Goal: Task Accomplishment & Management: Use online tool/utility

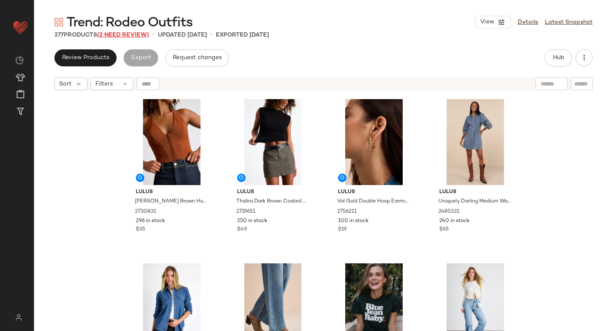
click at [120, 37] on span "(2 Need Review)" at bounding box center [123, 35] width 52 height 6
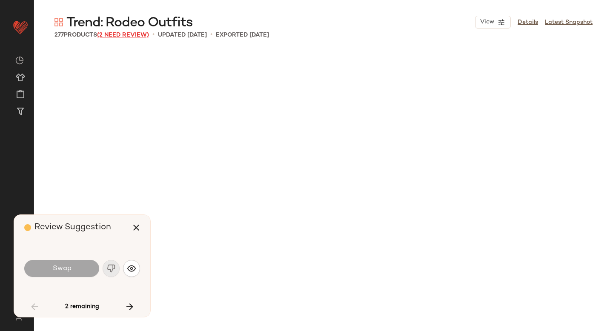
scroll to position [2464, 0]
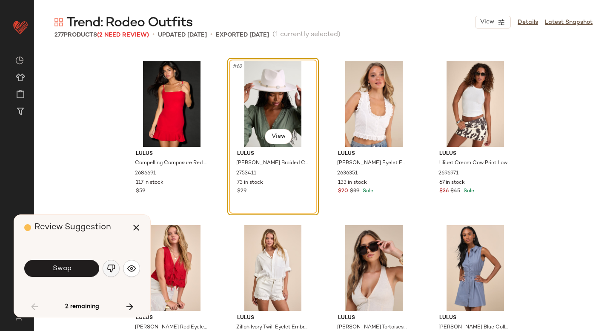
click at [107, 268] on img "button" at bounding box center [111, 268] width 9 height 9
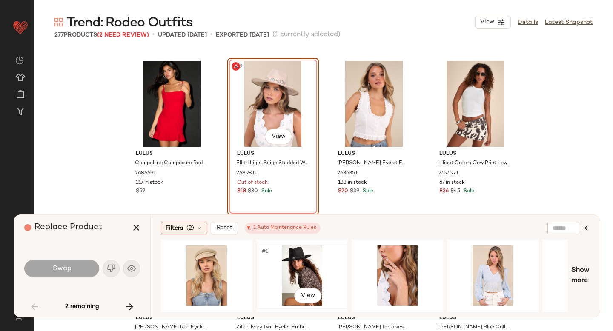
click at [315, 265] on div "#1 View" at bounding box center [302, 276] width 86 height 60
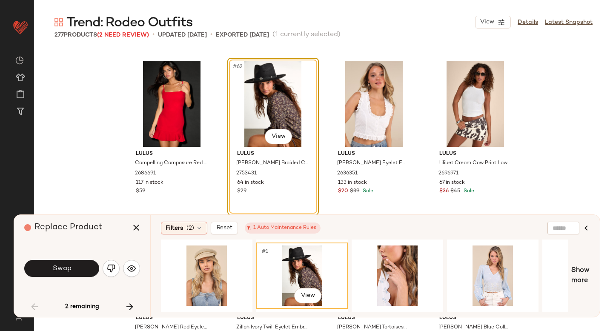
click at [66, 258] on div "Swap" at bounding box center [82, 268] width 116 height 20
click at [66, 264] on button "Swap" at bounding box center [61, 268] width 75 height 17
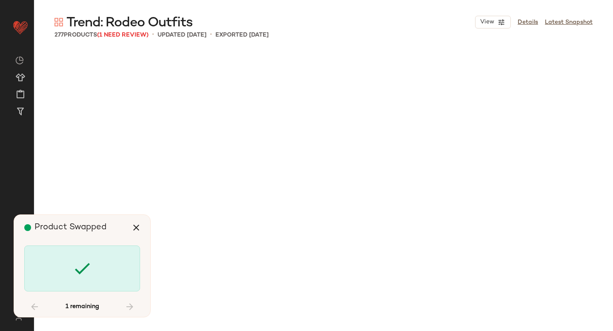
scroll to position [10184, 0]
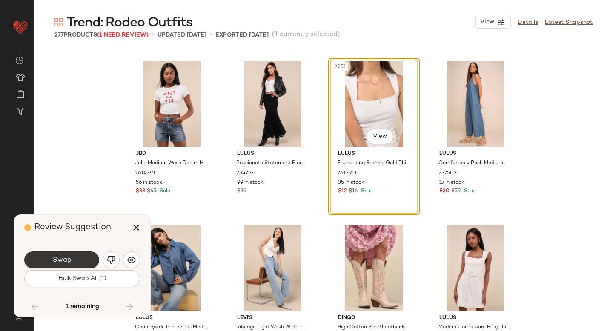
click at [74, 262] on button "Swap" at bounding box center [61, 259] width 75 height 17
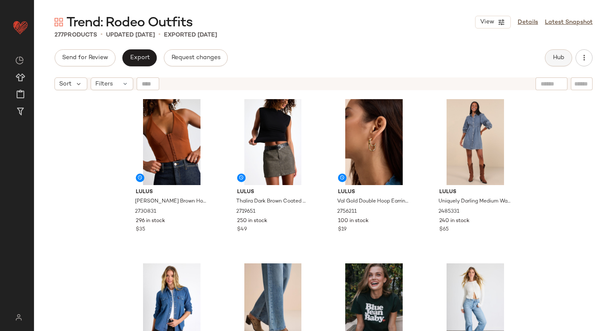
click at [556, 55] on span "Hub" at bounding box center [558, 57] width 12 height 7
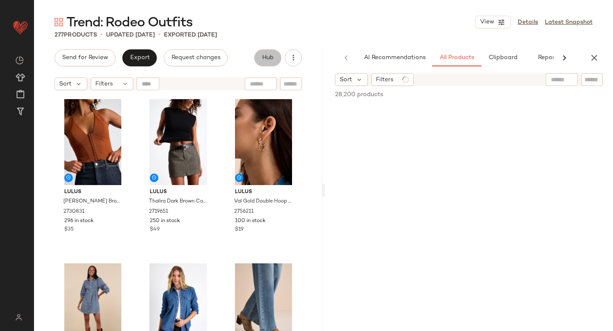
scroll to position [0, 20]
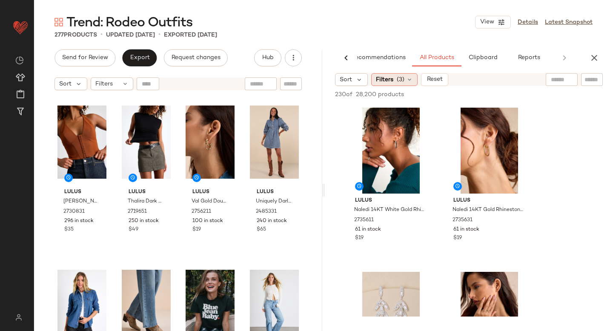
click at [405, 84] on div "Filters (3)" at bounding box center [394, 79] width 46 height 13
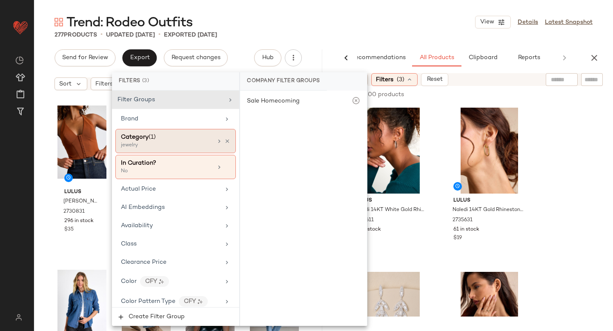
click at [188, 136] on div "Category (1)" at bounding box center [166, 137] width 91 height 9
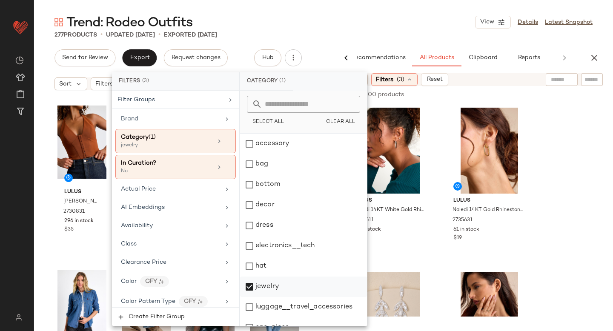
click at [254, 281] on div "jewelry" at bounding box center [303, 287] width 127 height 20
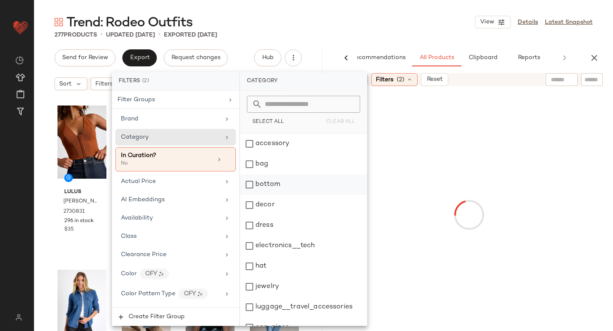
click at [251, 180] on div "bottom" at bounding box center [303, 184] width 127 height 20
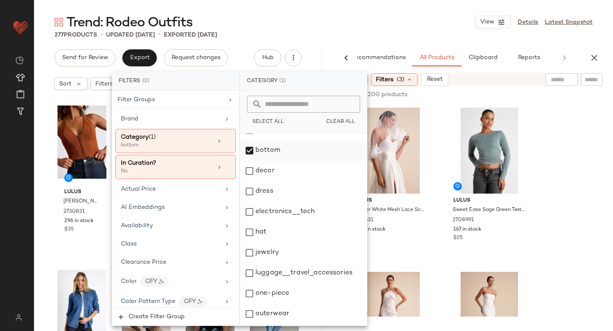
scroll to position [155, 0]
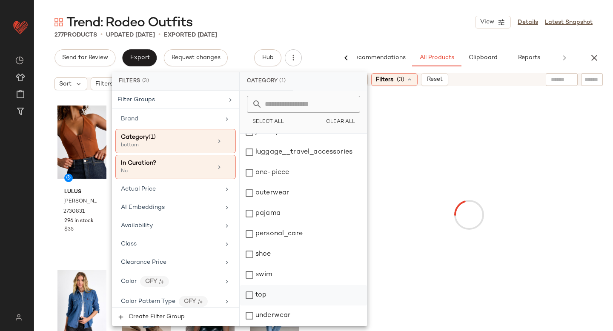
click at [254, 300] on div "top" at bounding box center [303, 295] width 127 height 20
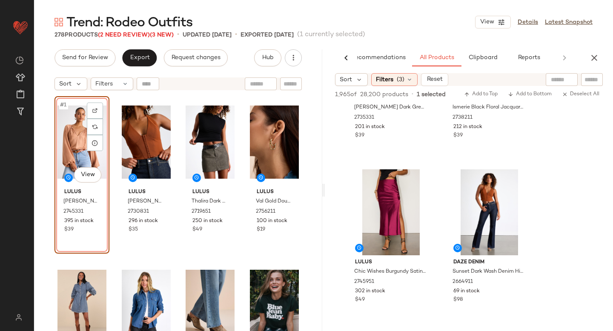
scroll to position [3953, 0]
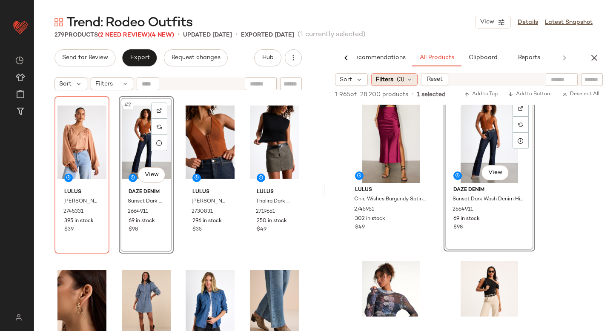
click at [388, 78] on span "Filters" at bounding box center [384, 79] width 17 height 9
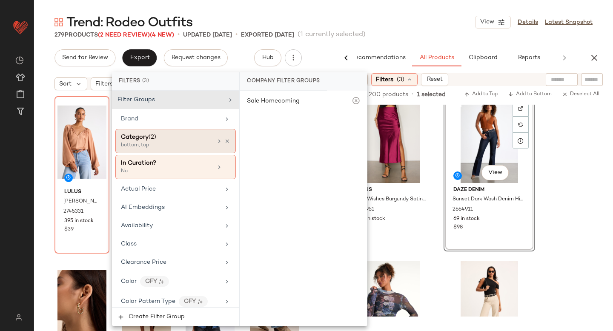
click at [152, 136] on span "(2)" at bounding box center [153, 137] width 8 height 6
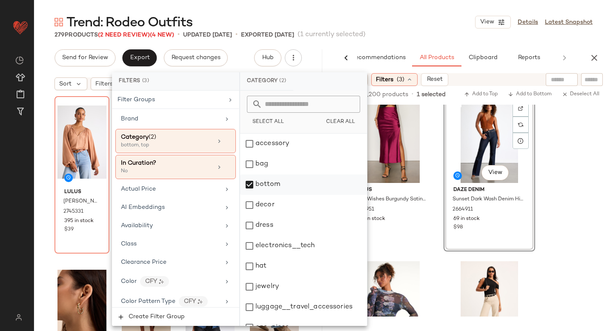
click at [246, 187] on div "bottom" at bounding box center [303, 184] width 127 height 20
click at [249, 216] on div "dress" at bounding box center [303, 225] width 127 height 20
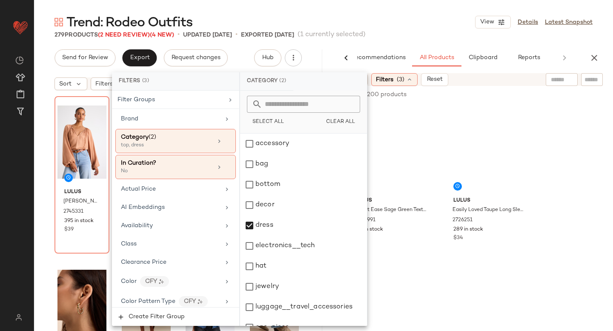
scroll to position [155, 0]
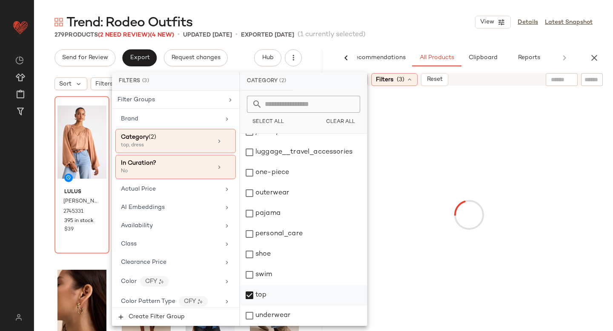
click at [245, 300] on div "top" at bounding box center [303, 295] width 127 height 20
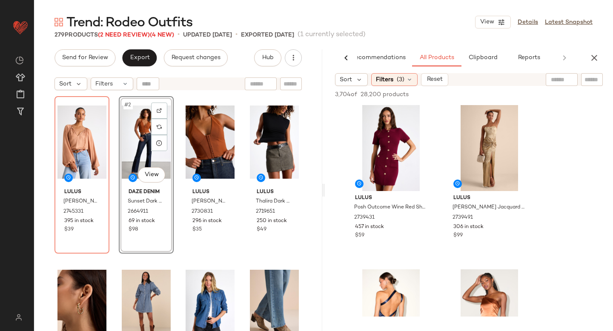
scroll to position [3178, 0]
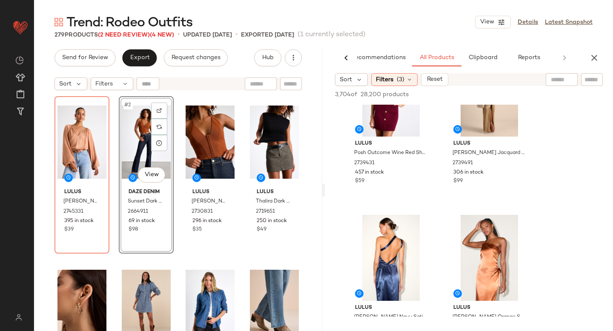
click at [559, 84] on div at bounding box center [562, 79] width 22 height 13
type input "*******"
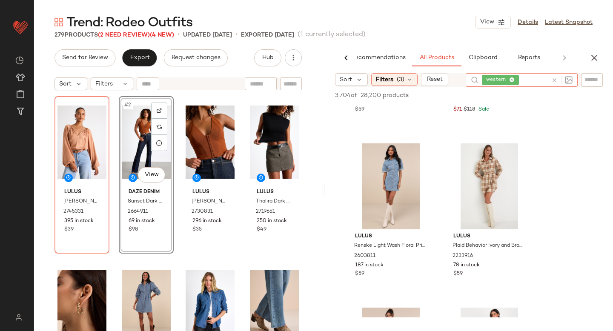
scroll to position [293, 0]
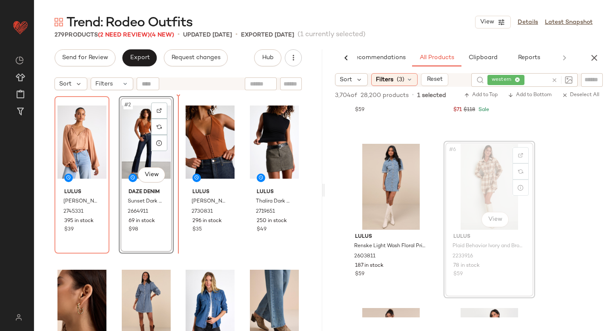
drag, startPoint x: 480, startPoint y: 167, endPoint x: 166, endPoint y: 225, distance: 319.3
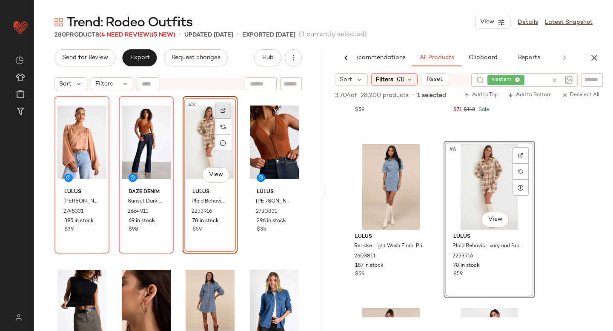
click at [223, 110] on div at bounding box center [223, 111] width 16 height 16
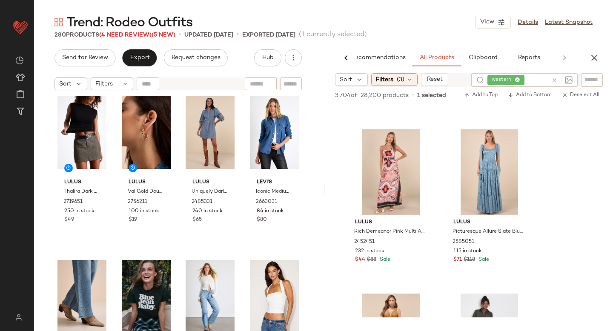
scroll to position [0, 0]
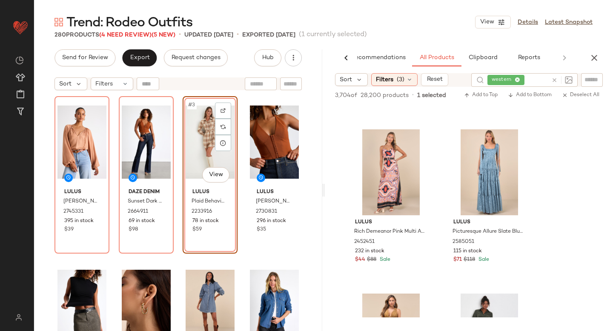
click at [555, 78] on icon at bounding box center [554, 80] width 6 height 6
click at [379, 78] on span "Filters" at bounding box center [384, 79] width 17 height 9
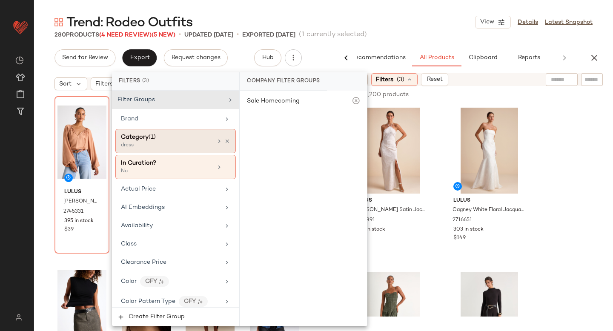
click at [153, 142] on div "dress" at bounding box center [163, 146] width 85 height 8
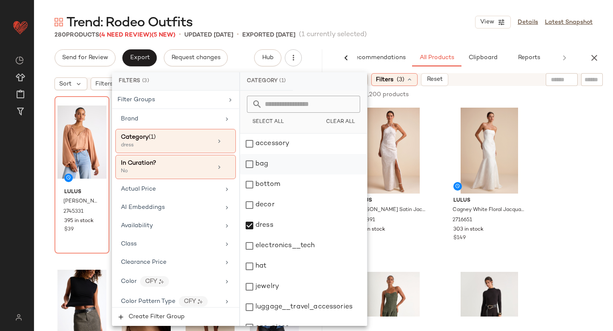
click at [248, 160] on div "bag" at bounding box center [303, 164] width 127 height 20
click at [254, 223] on div "dress" at bounding box center [303, 225] width 127 height 20
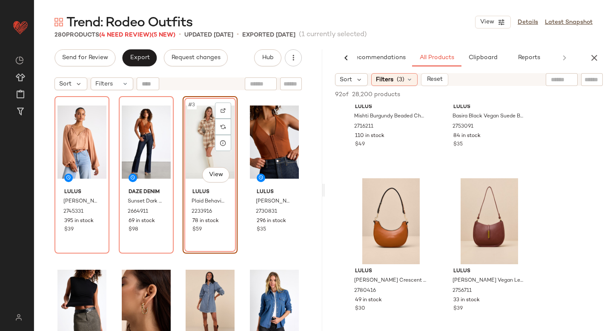
scroll to position [402, 0]
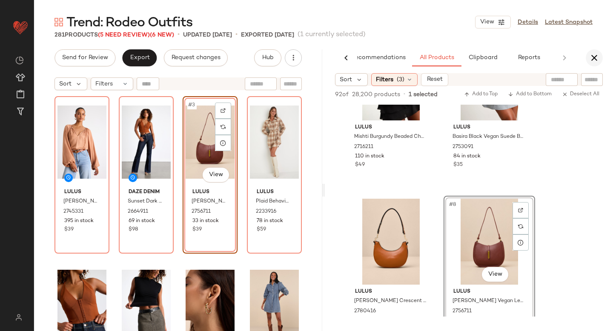
click at [595, 56] on icon "button" at bounding box center [594, 58] width 10 height 10
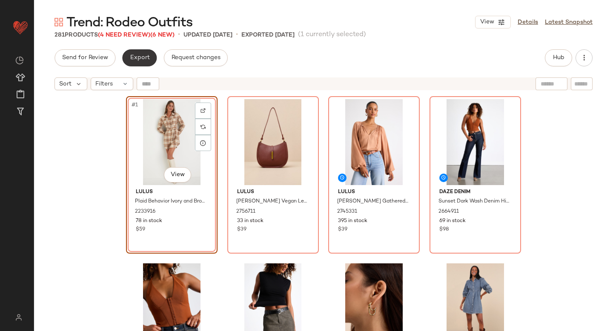
click at [146, 54] on span "Export" at bounding box center [139, 57] width 20 height 7
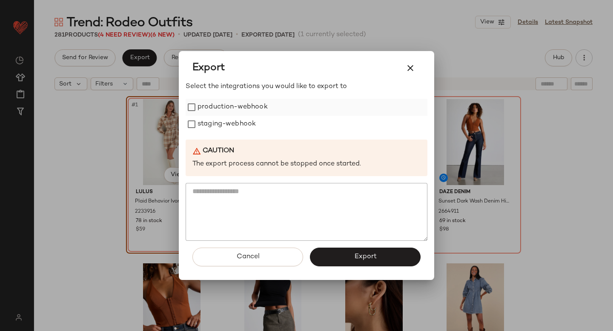
click at [220, 115] on label "production-webhook" at bounding box center [232, 107] width 70 height 17
click at [220, 127] on label "staging-webhook" at bounding box center [226, 124] width 58 height 17
click at [363, 259] on span "Export" at bounding box center [365, 257] width 23 height 8
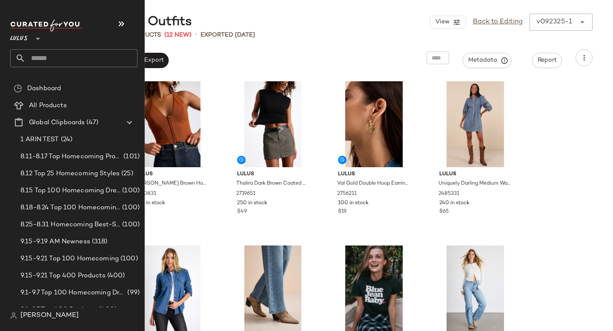
click at [58, 63] on input "text" at bounding box center [82, 58] width 112 height 18
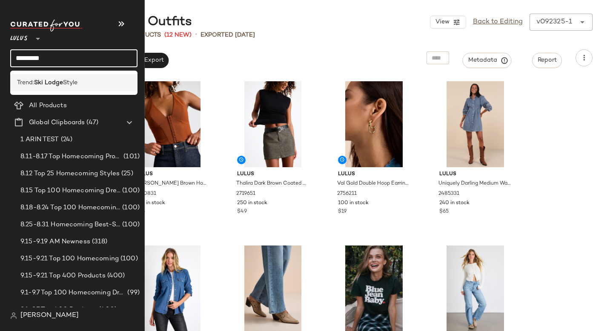
type input "*********"
click at [49, 85] on b "Ski Lodge" at bounding box center [48, 82] width 29 height 9
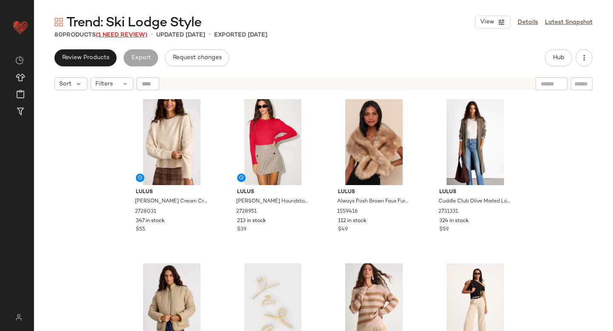
click at [132, 34] on span "(1 Need Review)" at bounding box center [121, 35] width 51 height 6
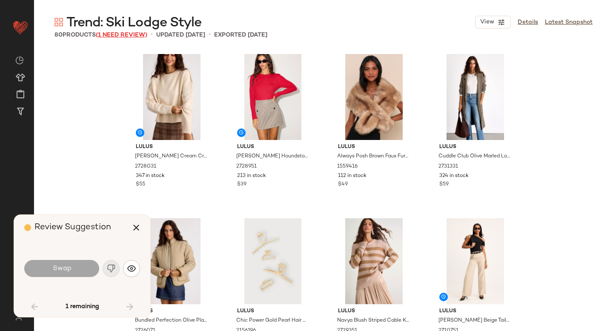
scroll to position [2628, 0]
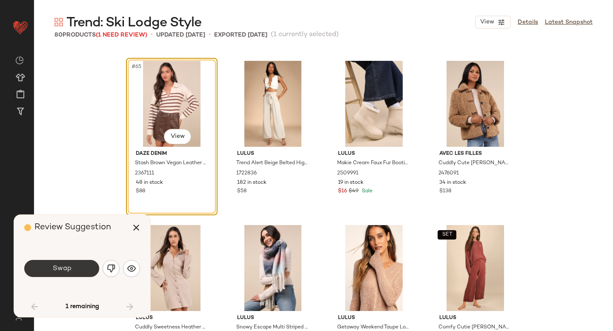
click at [80, 272] on button "Swap" at bounding box center [61, 268] width 75 height 17
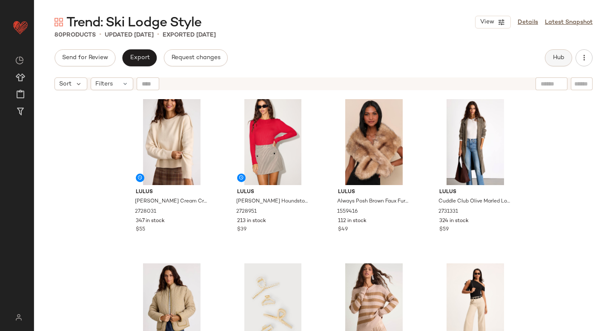
click at [557, 60] on span "Hub" at bounding box center [558, 57] width 12 height 7
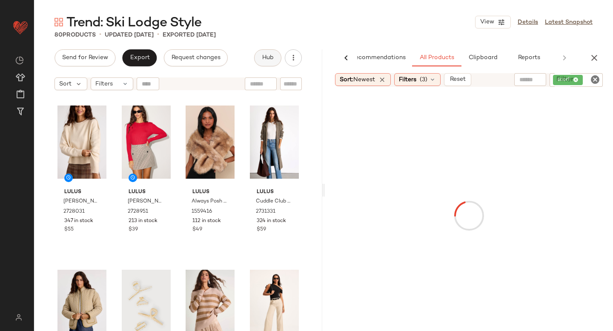
scroll to position [0, 20]
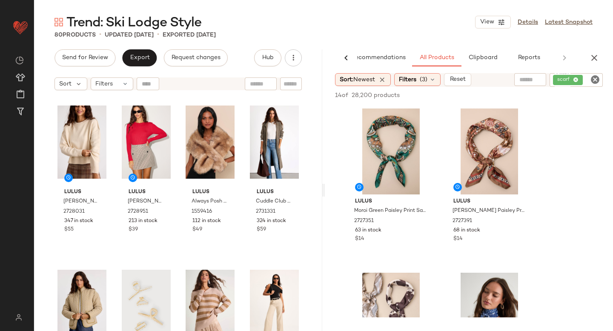
click at [596, 80] on icon "Clear Filter" at bounding box center [595, 79] width 10 height 10
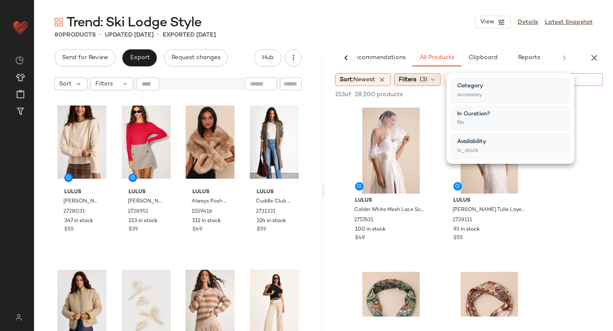
click at [422, 79] on span "(3)" at bounding box center [424, 79] width 8 height 9
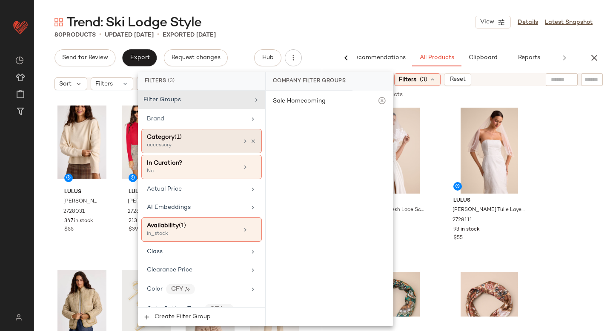
click at [226, 138] on div "Category (1)" at bounding box center [192, 137] width 91 height 9
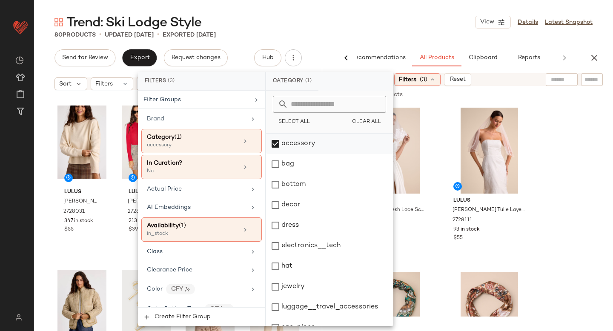
click at [276, 138] on div "accessory" at bounding box center [329, 144] width 127 height 20
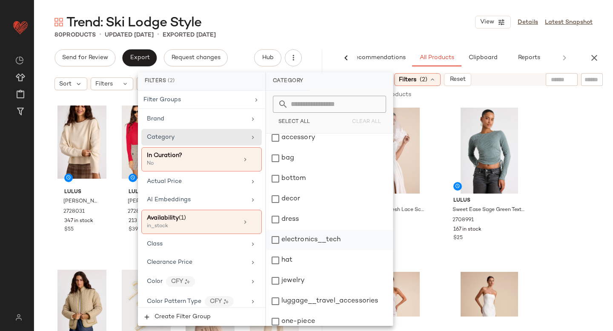
scroll to position [0, 0]
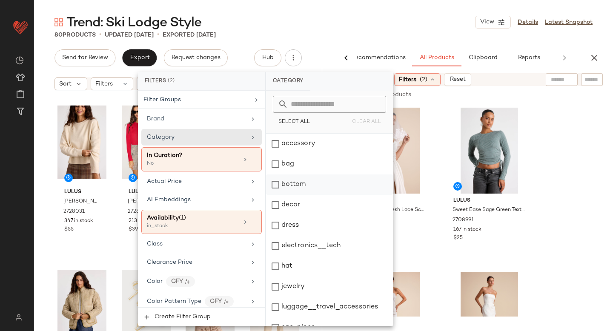
click at [274, 193] on div "bottom" at bounding box center [329, 184] width 127 height 20
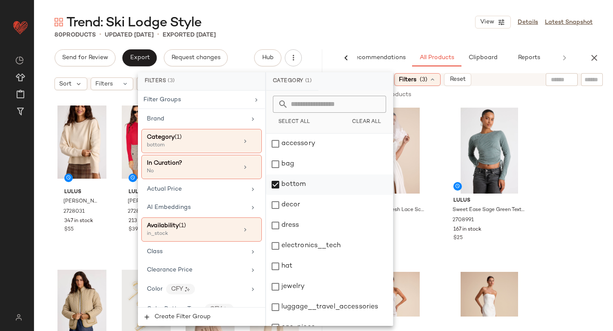
scroll to position [155, 0]
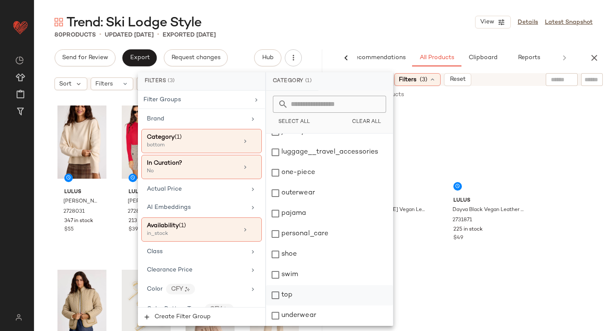
click at [278, 297] on div "top" at bounding box center [329, 295] width 127 height 20
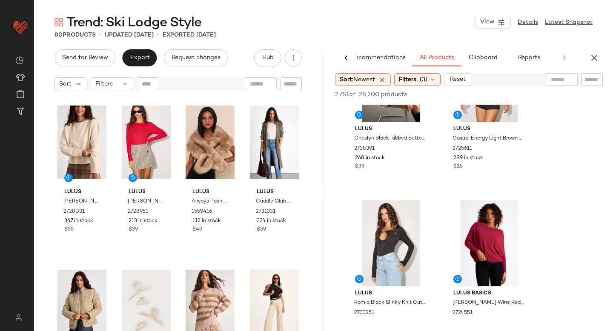
scroll to position [797, 0]
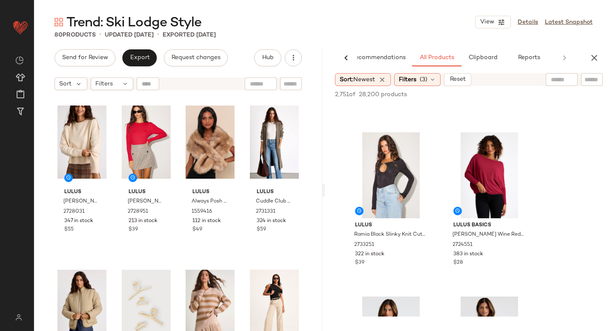
click at [588, 80] on input "text" at bounding box center [591, 79] width 15 height 9
type input "*******"
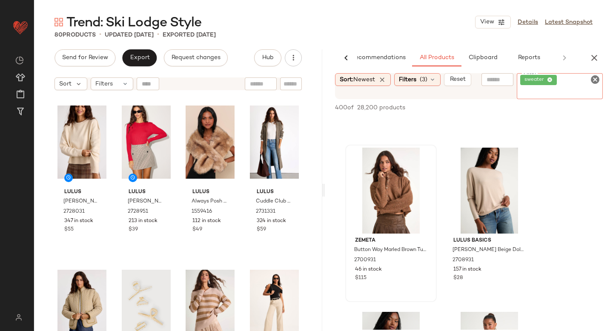
scroll to position [2269, 0]
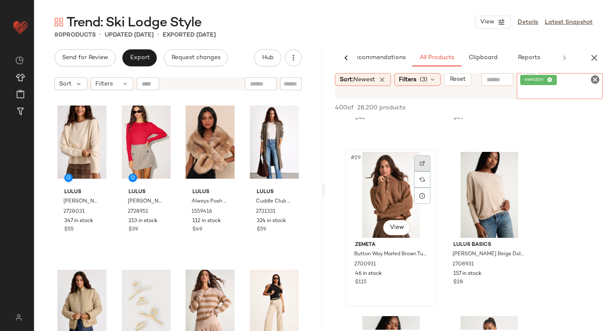
click at [422, 166] on div at bounding box center [422, 179] width 16 height 49
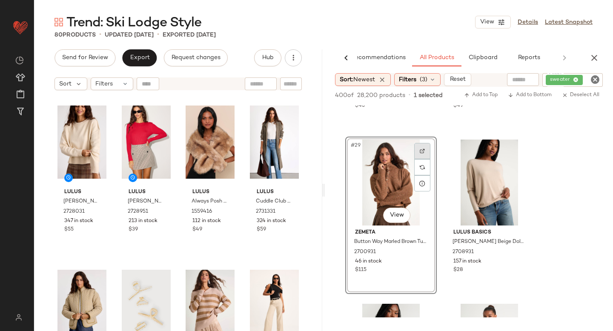
click at [423, 158] on div at bounding box center [422, 151] width 16 height 16
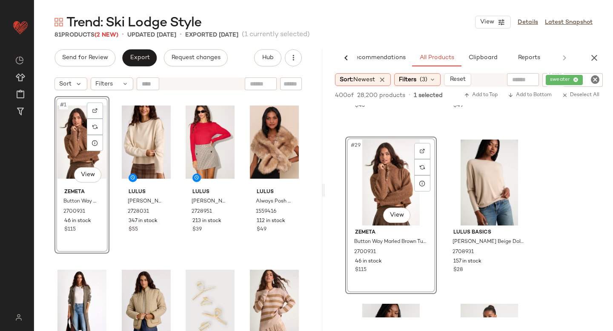
drag, startPoint x: 368, startPoint y: 159, endPoint x: 242, endPoint y: 2, distance: 201.3
click at [597, 74] on icon "Clear Filter" at bounding box center [595, 79] width 10 height 10
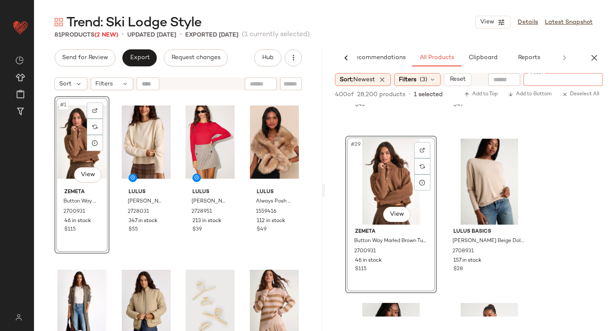
paste input "*******"
type input "*******"
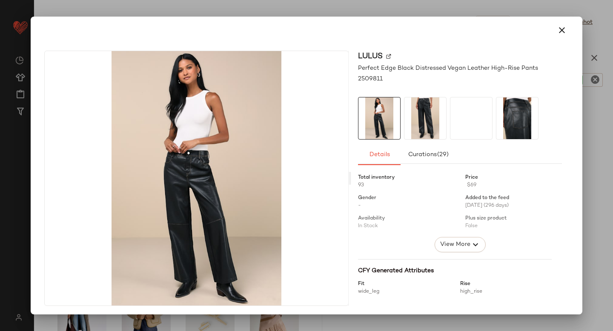
drag, startPoint x: 383, startPoint y: 188, endPoint x: 439, endPoint y: 103, distance: 102.3
click at [565, 28] on button "button" at bounding box center [561, 30] width 20 height 20
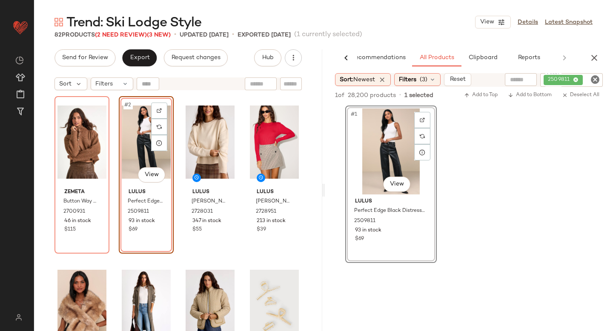
click at [594, 76] on icon "Clear Filter" at bounding box center [595, 79] width 10 height 10
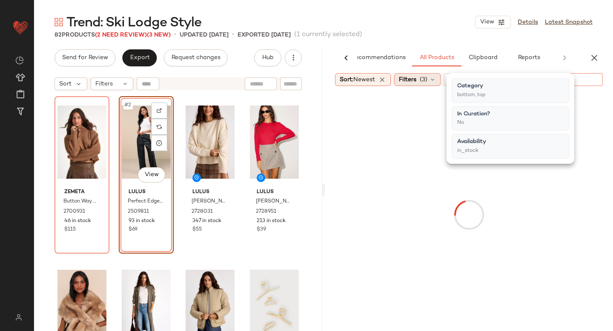
click at [421, 78] on div "Filters (3)" at bounding box center [417, 79] width 46 height 13
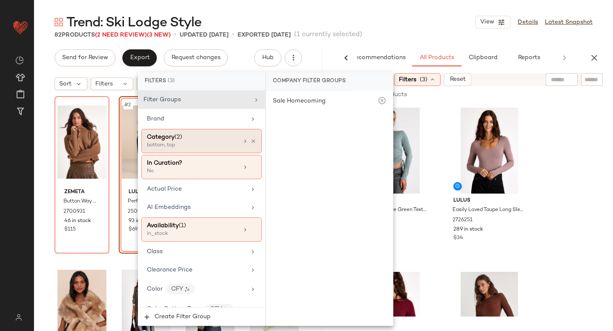
click at [225, 143] on div "bottom, top" at bounding box center [189, 146] width 85 height 8
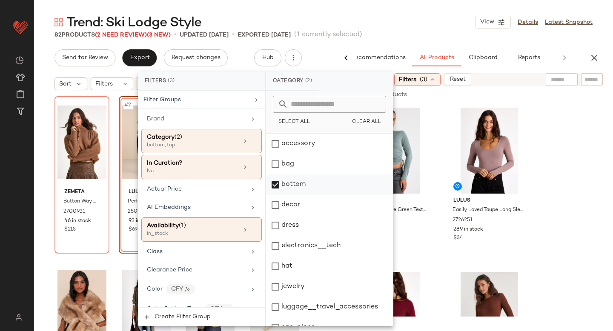
click at [274, 186] on div "bottom" at bounding box center [329, 184] width 127 height 20
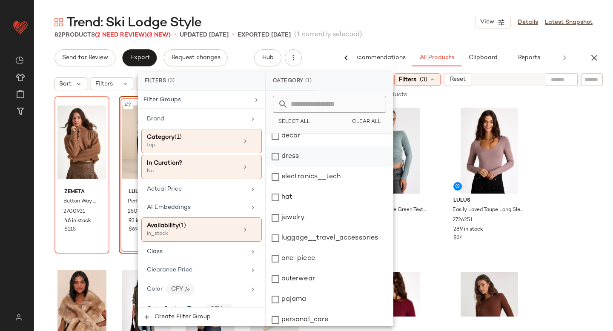
click at [280, 163] on div "dress" at bounding box center [329, 156] width 127 height 20
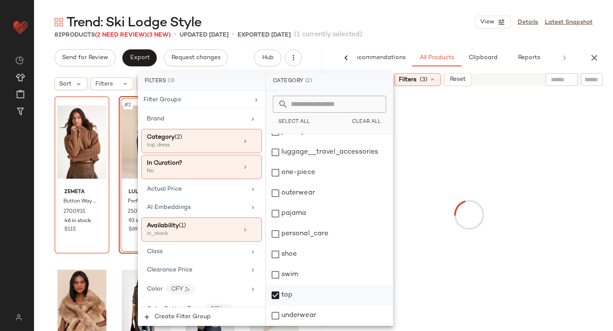
click at [274, 294] on div "top" at bounding box center [329, 295] width 127 height 20
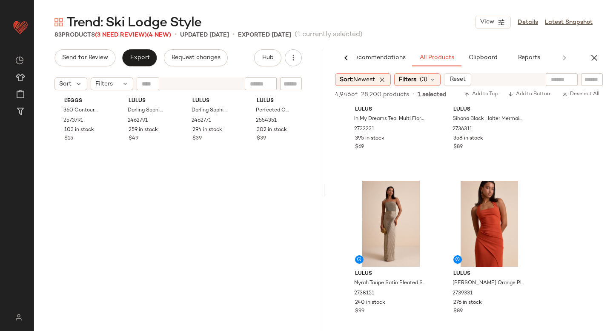
scroll to position [0, 0]
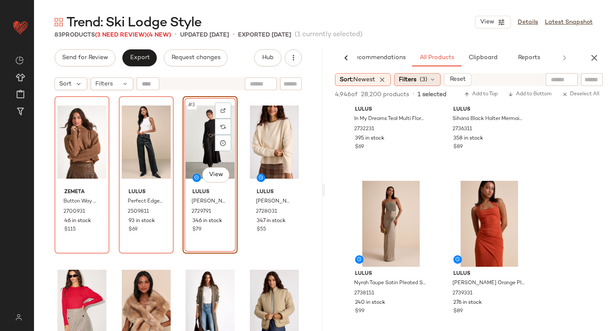
click at [414, 85] on div "Filters (3)" at bounding box center [417, 79] width 46 height 13
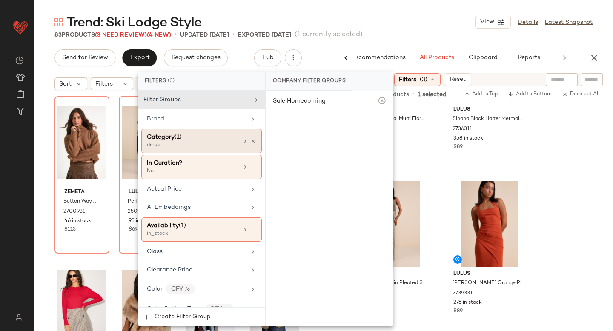
click at [203, 134] on div "Category (1)" at bounding box center [192, 137] width 91 height 9
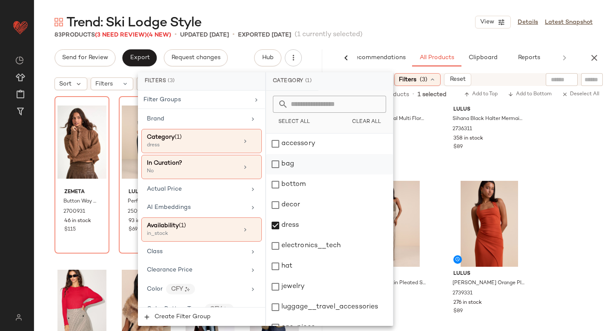
click at [272, 171] on div "bag" at bounding box center [329, 164] width 127 height 20
click at [280, 229] on div "dress" at bounding box center [329, 225] width 127 height 20
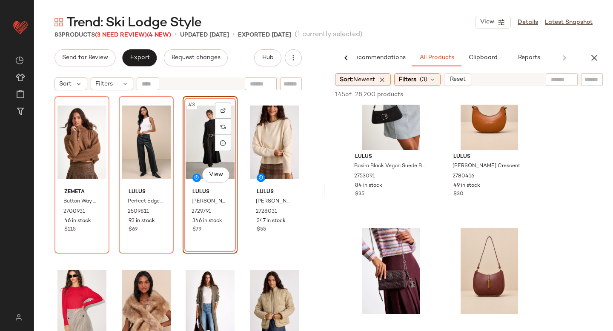
scroll to position [502, 0]
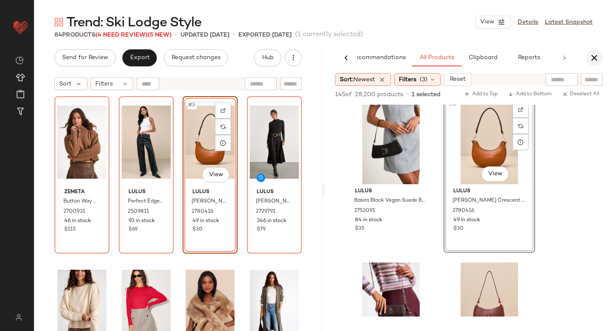
click at [591, 62] on icon "button" at bounding box center [594, 58] width 10 height 10
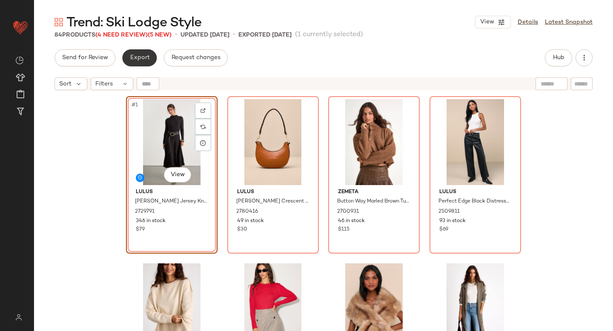
click at [145, 58] on span "Export" at bounding box center [139, 57] width 20 height 7
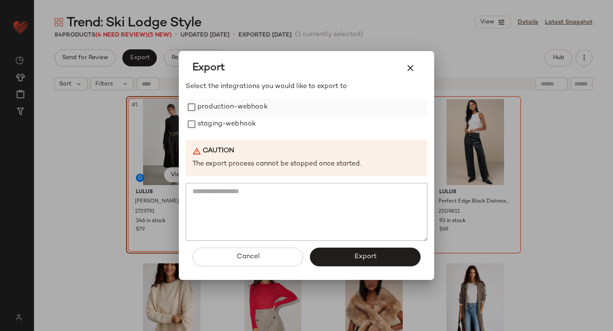
click at [203, 100] on label "production-webhook" at bounding box center [232, 107] width 70 height 17
click at [205, 124] on label "staging-webhook" at bounding box center [226, 124] width 58 height 17
click at [332, 253] on button "Export" at bounding box center [365, 257] width 111 height 19
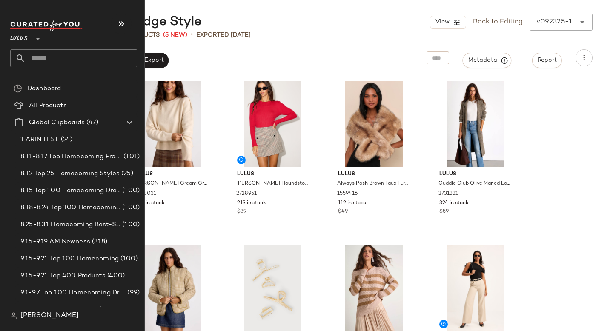
click at [40, 59] on input "text" at bounding box center [82, 58] width 112 height 18
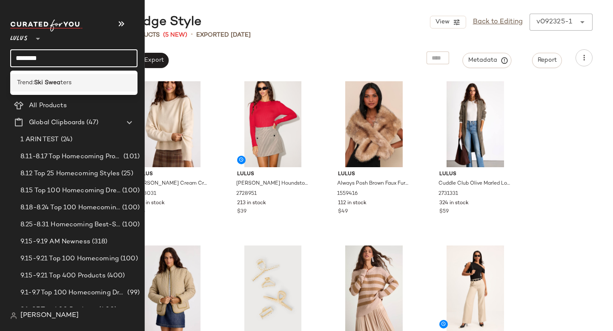
type input "********"
click at [33, 78] on span "Trend:" at bounding box center [25, 82] width 17 height 9
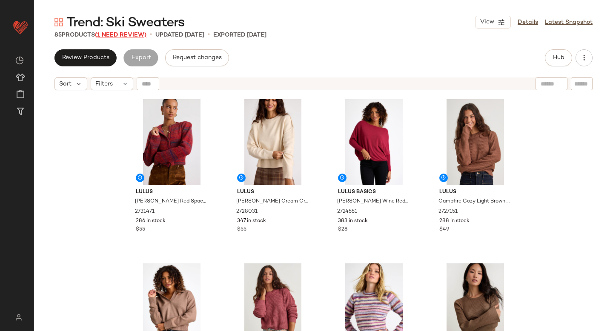
click at [139, 37] on span "(1 Need Review)" at bounding box center [120, 35] width 51 height 6
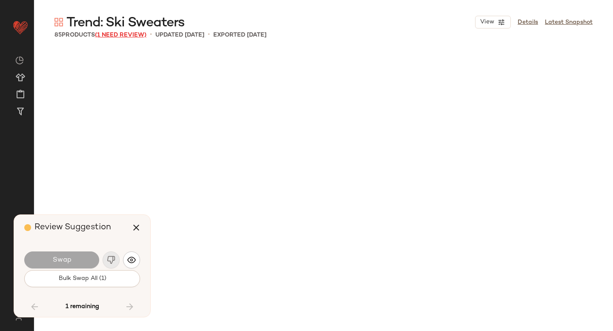
scroll to position [3121, 0]
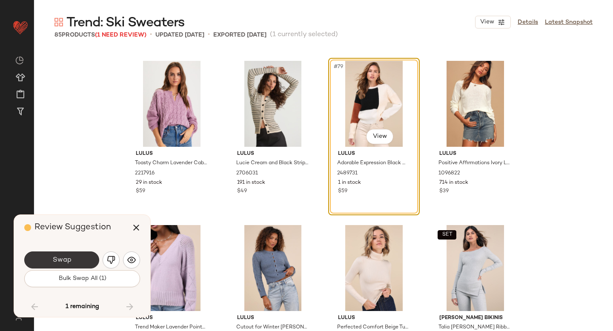
click at [64, 262] on span "Swap" at bounding box center [61, 260] width 19 height 8
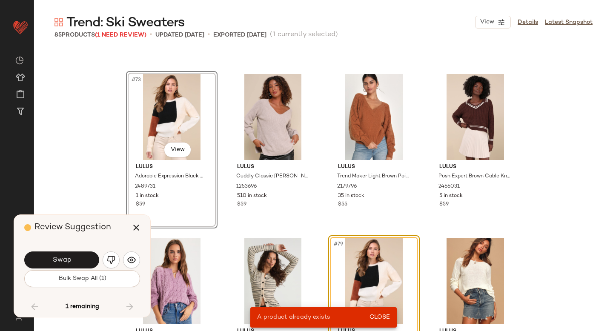
scroll to position [2940, 0]
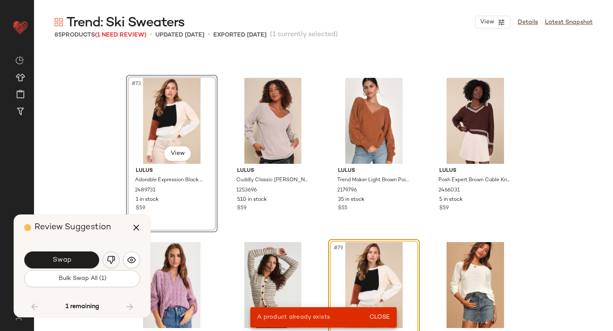
click at [103, 260] on button "button" at bounding box center [111, 259] width 17 height 17
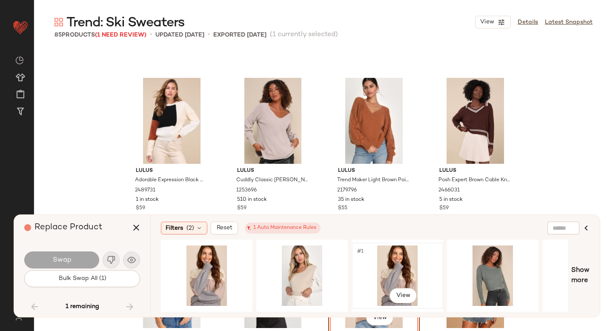
click at [408, 275] on div "#1 View" at bounding box center [397, 276] width 86 height 60
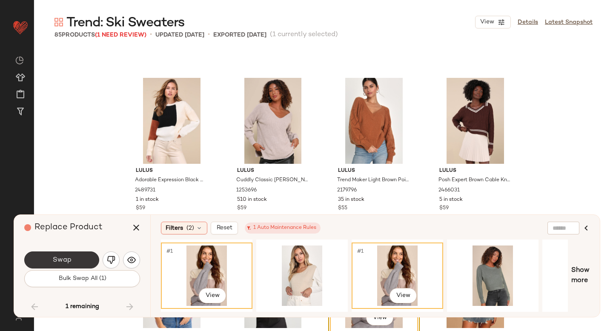
click at [73, 259] on button "Swap" at bounding box center [61, 259] width 75 height 17
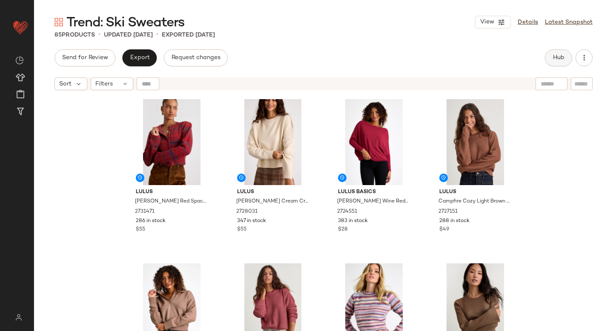
click at [567, 57] on button "Hub" at bounding box center [558, 57] width 27 height 17
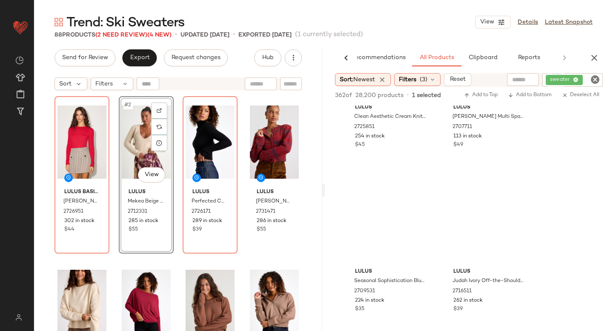
scroll to position [1959, 0]
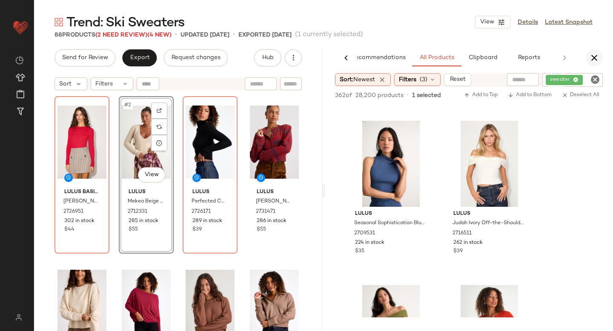
click at [594, 58] on icon "button" at bounding box center [594, 58] width 10 height 10
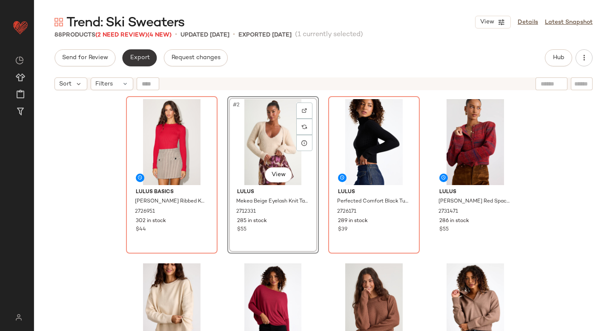
click at [144, 55] on span "Export" at bounding box center [139, 57] width 20 height 7
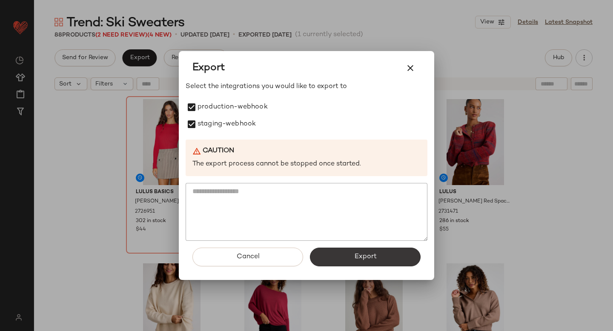
click at [326, 256] on button "Export" at bounding box center [365, 257] width 111 height 19
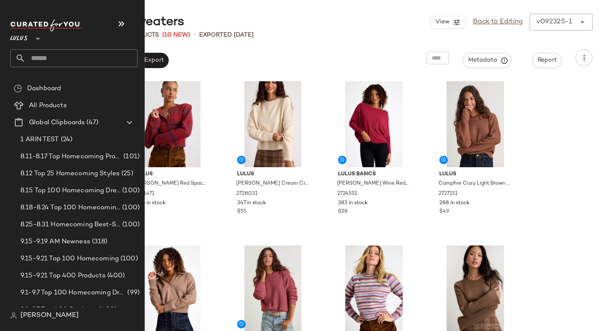
click at [48, 64] on input "text" at bounding box center [82, 58] width 112 height 18
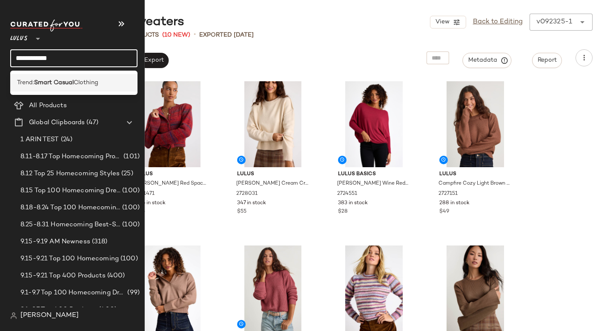
type input "**********"
click at [70, 76] on div "Trend: Smart Casual Clothing" at bounding box center [73, 82] width 127 height 17
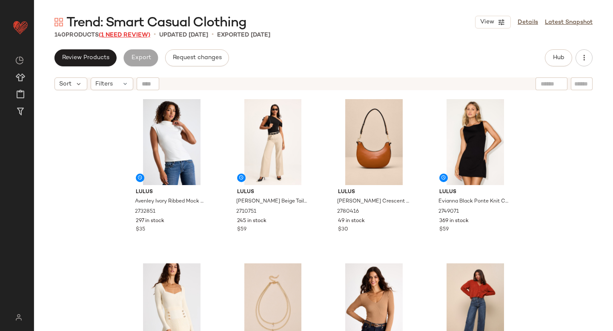
click at [143, 37] on span "(1 Need Review)" at bounding box center [124, 35] width 51 height 6
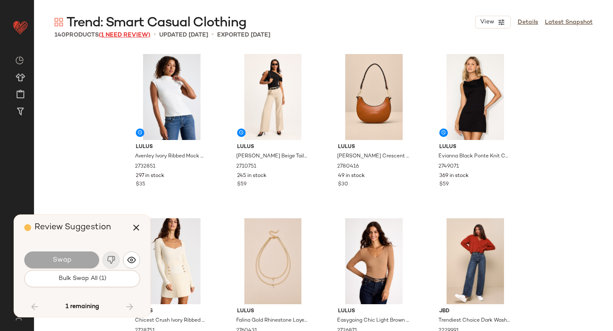
scroll to position [5469, 0]
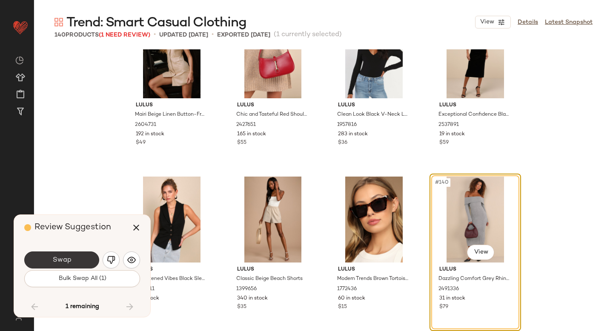
click at [68, 258] on span "Swap" at bounding box center [61, 260] width 19 height 8
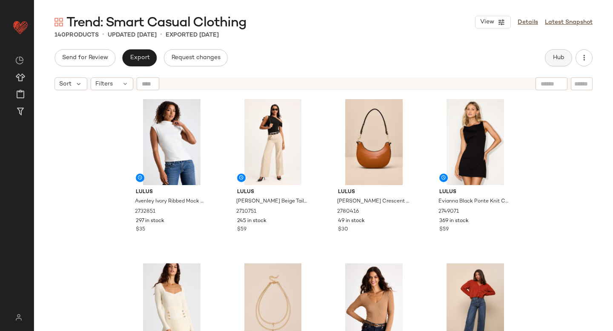
click at [554, 53] on button "Hub" at bounding box center [558, 57] width 27 height 17
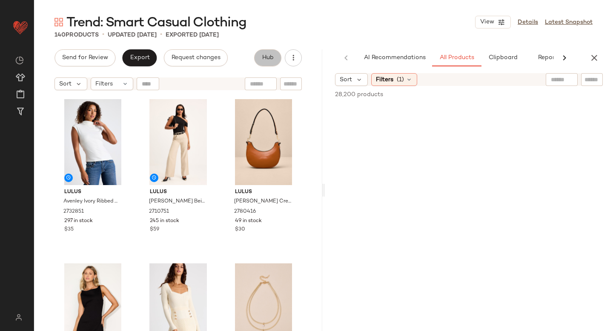
scroll to position [0, 20]
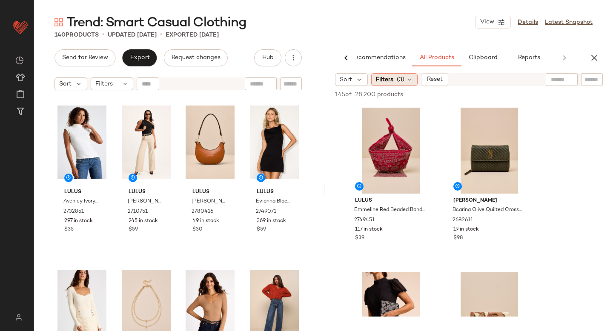
click at [412, 78] on div "Filters (3)" at bounding box center [394, 79] width 46 height 13
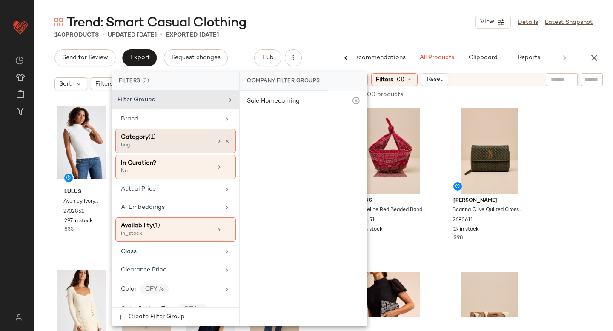
click at [183, 142] on div "bag" at bounding box center [163, 146] width 85 height 8
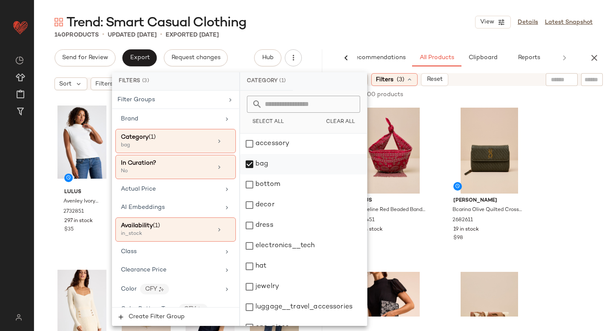
click at [251, 164] on div "bag" at bounding box center [303, 164] width 127 height 20
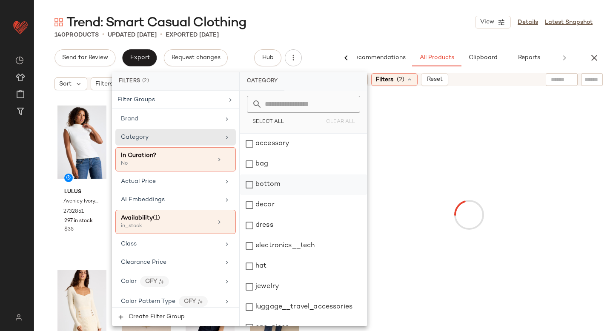
click at [253, 185] on div "bottom" at bounding box center [303, 184] width 127 height 20
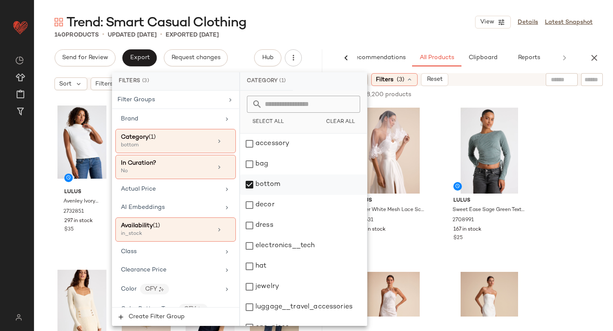
scroll to position [155, 0]
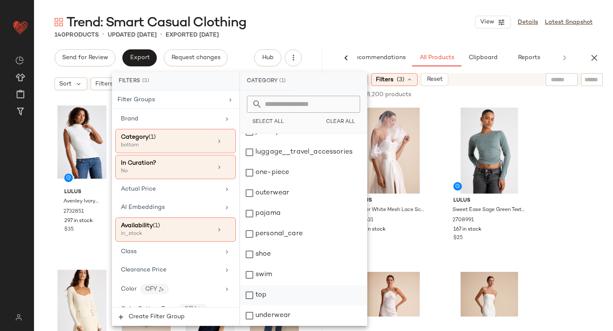
click at [253, 292] on div "top" at bounding box center [303, 295] width 127 height 20
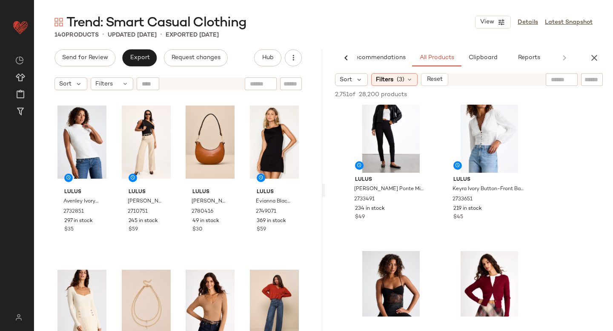
scroll to position [5580, 0]
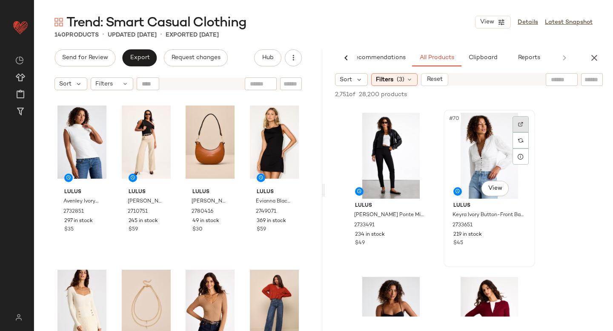
click at [520, 122] on img at bounding box center [520, 124] width 5 height 5
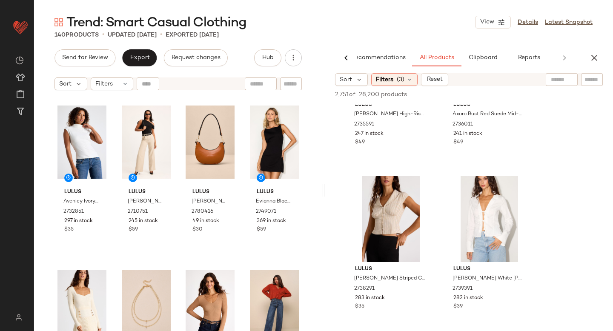
scroll to position [6504, 0]
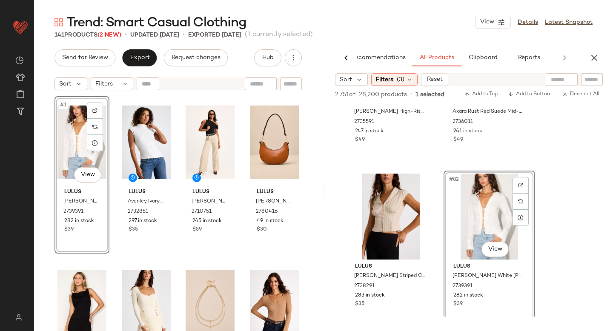
click at [79, 135] on div "#1 View" at bounding box center [81, 142] width 49 height 86
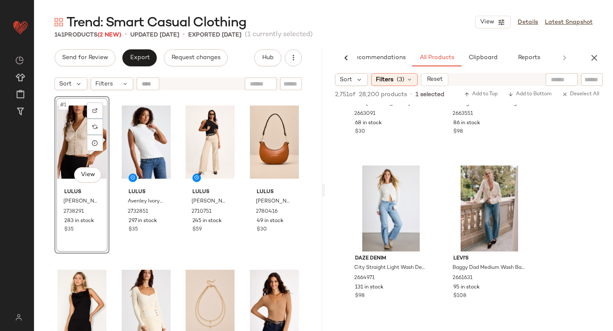
scroll to position [6843, 0]
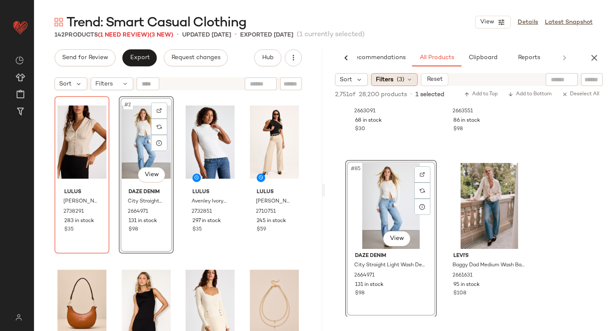
click at [398, 81] on span "(3)" at bounding box center [401, 79] width 8 height 9
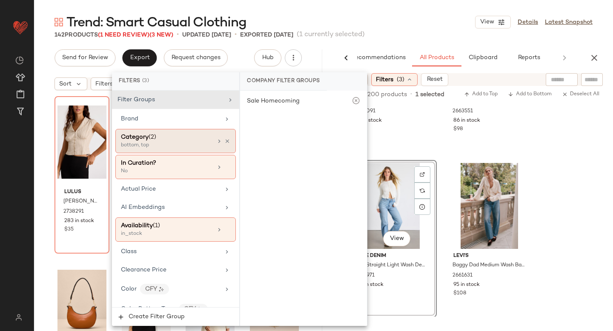
click at [186, 145] on div "bottom, top" at bounding box center [163, 146] width 85 height 8
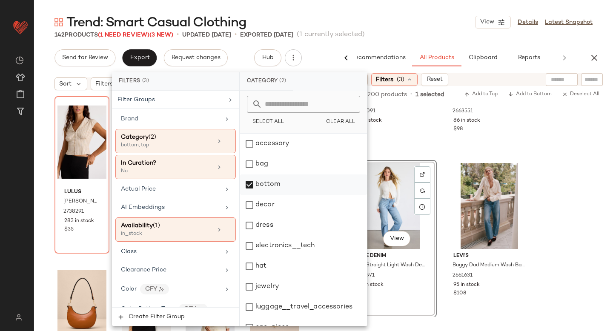
click at [248, 190] on div "bottom" at bounding box center [303, 184] width 127 height 20
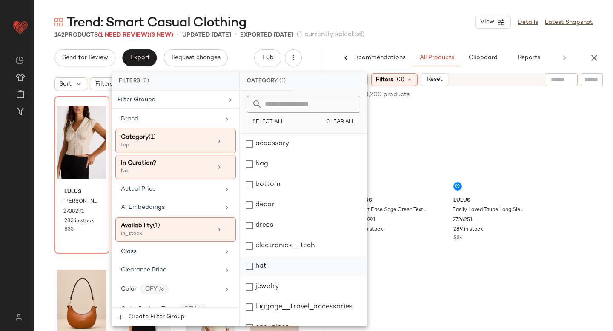
scroll to position [155, 0]
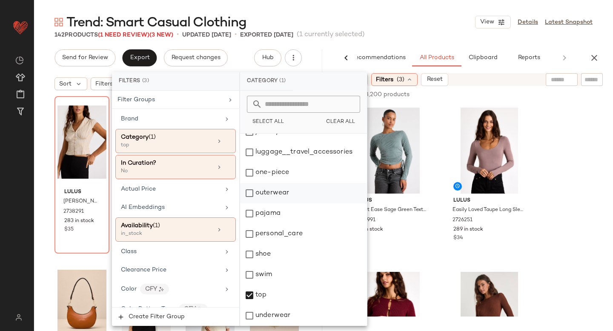
click at [256, 193] on div "outerwear" at bounding box center [303, 193] width 127 height 20
click at [254, 289] on div "top" at bounding box center [303, 295] width 127 height 20
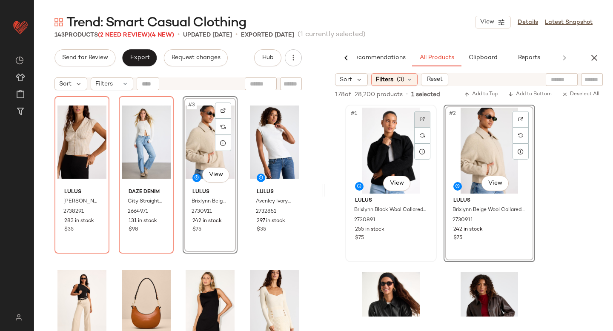
click at [418, 117] on div at bounding box center [422, 119] width 16 height 16
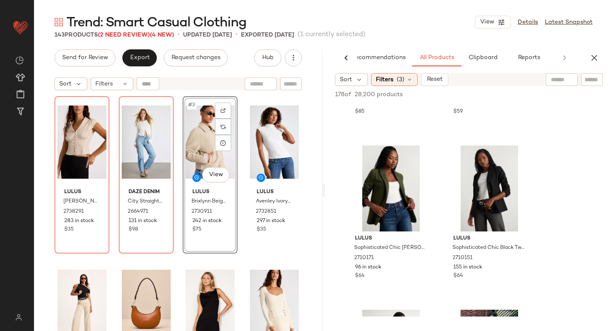
scroll to position [1113, 0]
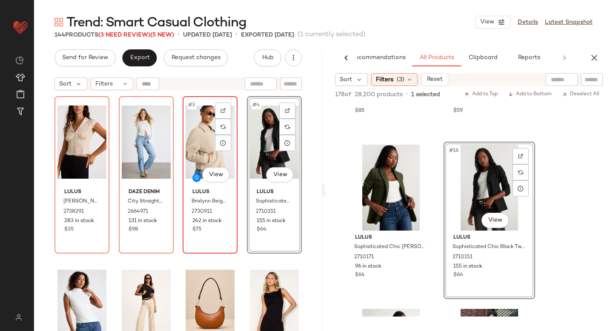
click at [200, 139] on div "#3 View" at bounding box center [210, 142] width 49 height 86
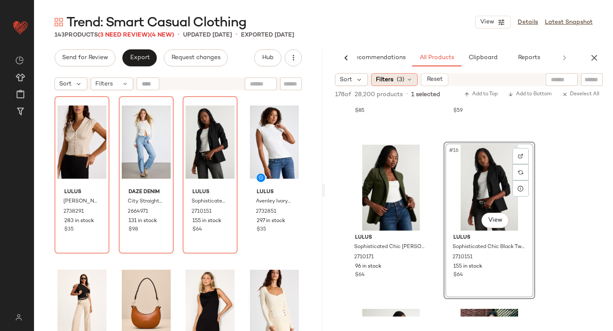
click at [397, 77] on span "(3)" at bounding box center [401, 79] width 8 height 9
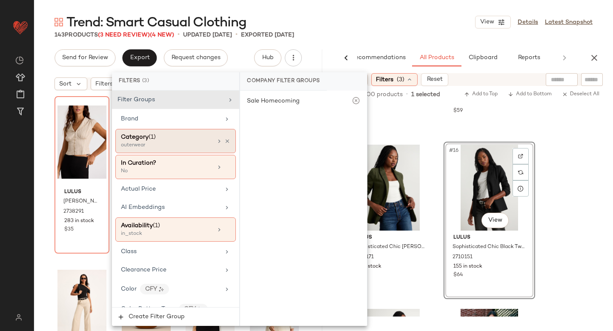
click at [134, 144] on div "outerwear" at bounding box center [163, 146] width 85 height 8
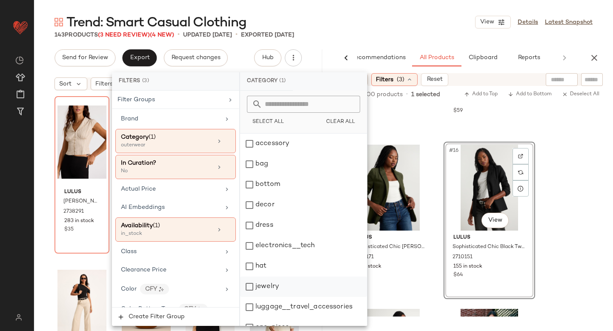
click at [248, 283] on div "jewelry" at bounding box center [303, 287] width 127 height 20
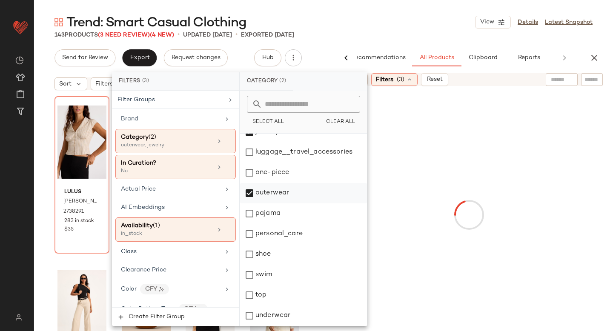
click at [254, 199] on div "outerwear" at bounding box center [303, 193] width 127 height 20
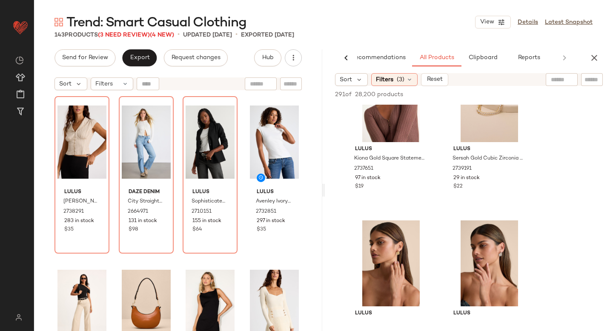
scroll to position [2704, 0]
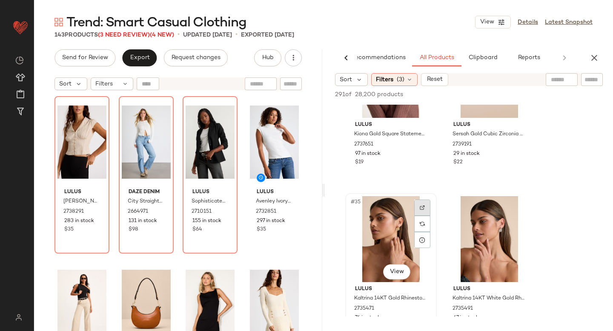
click at [420, 209] on img at bounding box center [422, 207] width 5 height 5
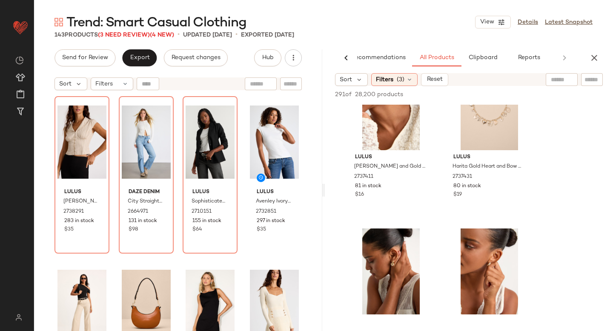
scroll to position [4071, 0]
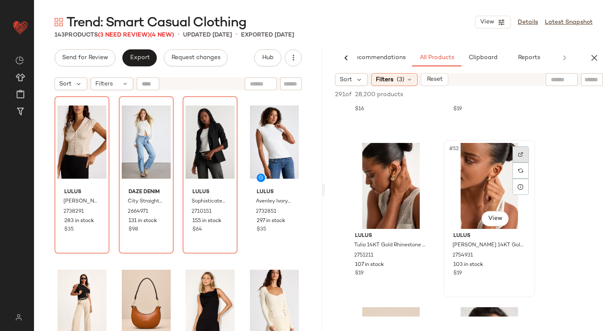
click at [517, 157] on div at bounding box center [520, 154] width 16 height 16
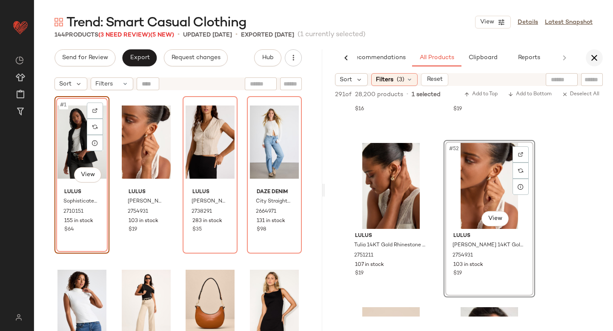
click at [595, 64] on button "button" at bounding box center [594, 57] width 17 height 17
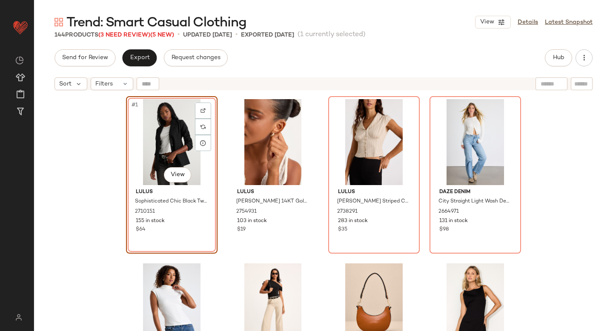
click at [575, 143] on div "#1 View Lulus Sophisticated Chic Black Tweed Blazer 2710151 155 in stock $64 Lu…" at bounding box center [323, 223] width 579 height 258
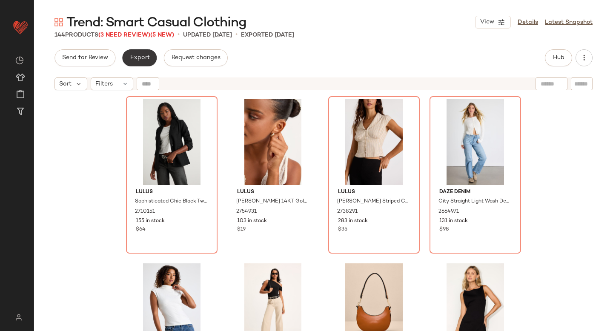
click at [154, 60] on button "Export" at bounding box center [139, 57] width 34 height 17
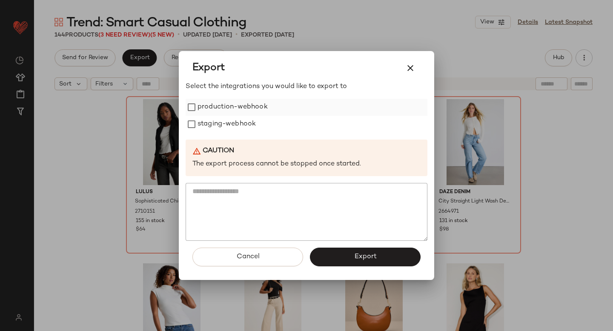
click at [217, 104] on label "production-webhook" at bounding box center [232, 107] width 70 height 17
click at [219, 126] on label "staging-webhook" at bounding box center [226, 124] width 58 height 17
click at [354, 260] on span "Export" at bounding box center [365, 257] width 23 height 8
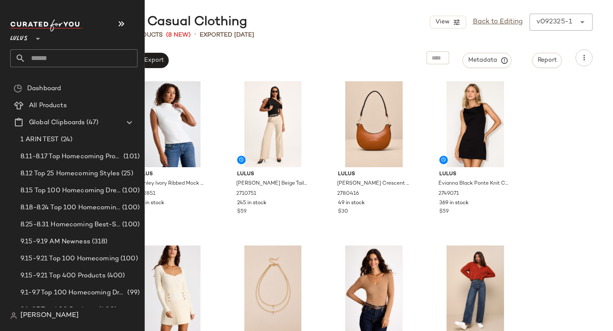
click at [54, 63] on input "text" at bounding box center [82, 58] width 112 height 18
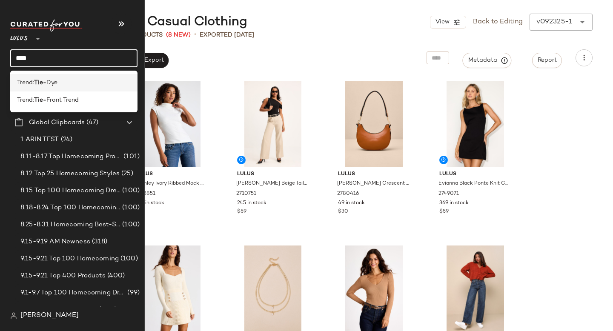
type input "****"
click at [38, 85] on b "Tie-" at bounding box center [40, 82] width 12 height 9
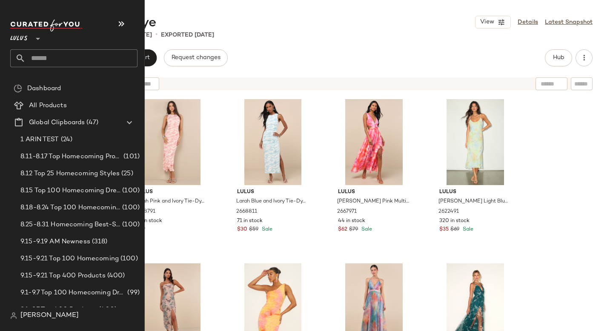
click at [39, 56] on input "text" at bounding box center [82, 58] width 112 height 18
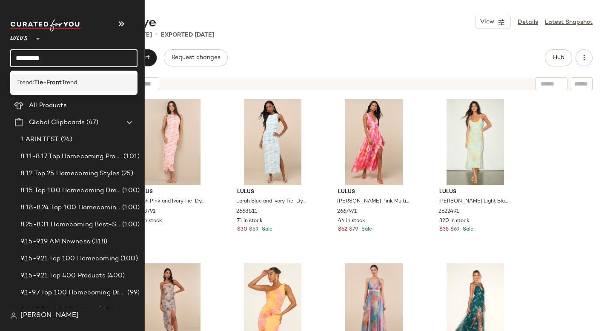
type input "*********"
click at [54, 80] on b "Tie-Front" at bounding box center [48, 82] width 28 height 9
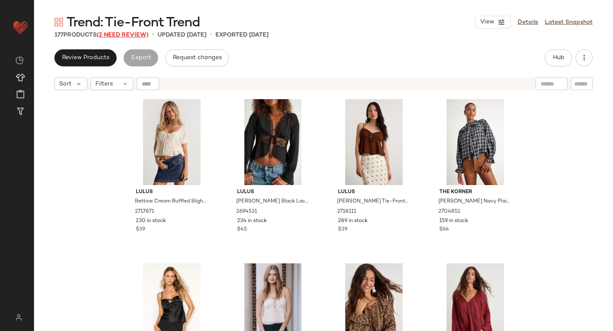
click at [132, 34] on span "(2 Need Review)" at bounding box center [123, 35] width 52 height 6
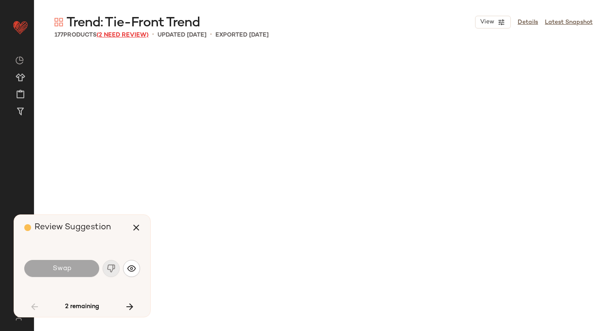
scroll to position [2792, 0]
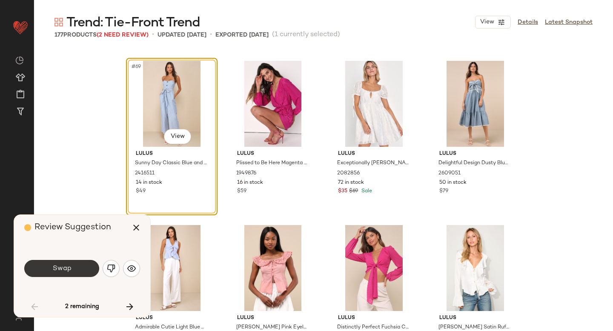
click at [87, 270] on button "Swap" at bounding box center [61, 268] width 75 height 17
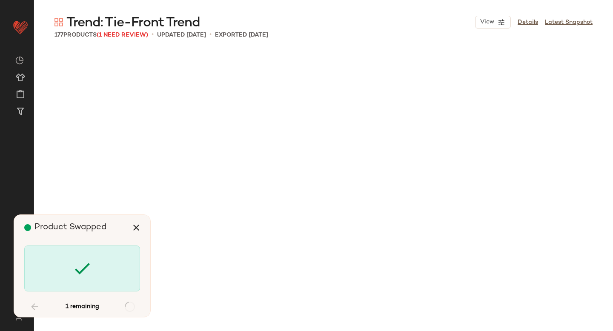
scroll to position [4763, 0]
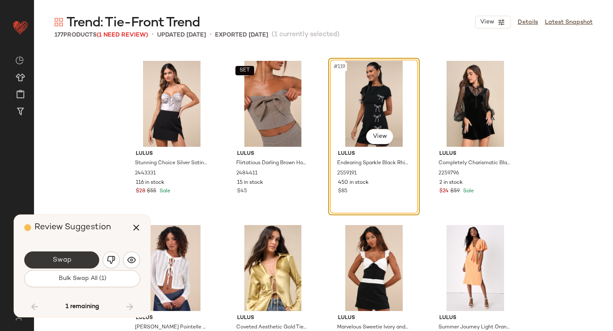
click at [65, 266] on button "Swap" at bounding box center [61, 259] width 75 height 17
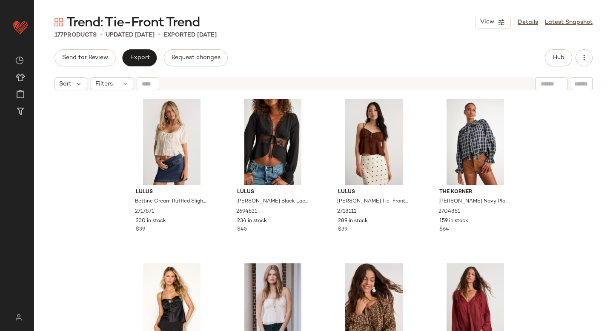
click at [352, 63] on div "Send for Review Export Request changes Hub" at bounding box center [323, 57] width 538 height 17
click at [545, 61] on div "Hub" at bounding box center [558, 57] width 27 height 17
click at [553, 58] on span "Hub" at bounding box center [558, 57] width 12 height 7
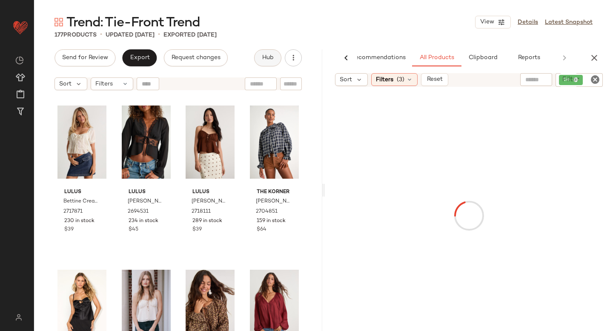
scroll to position [0, 20]
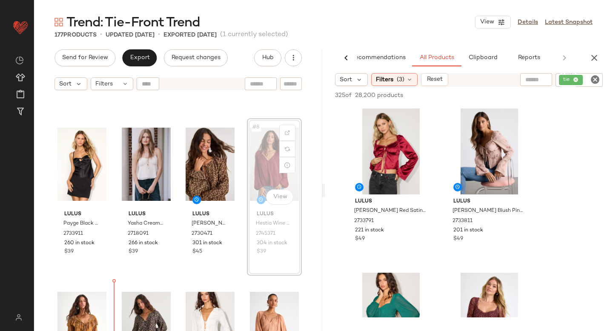
scroll to position [149, 0]
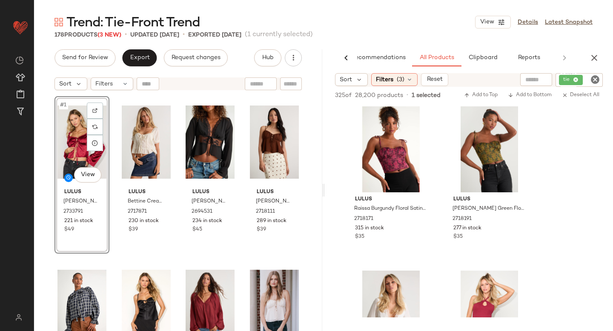
scroll to position [331, 0]
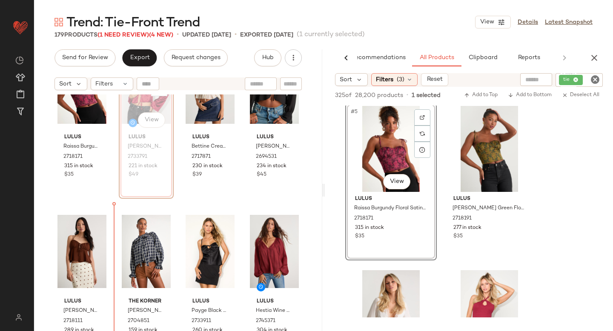
scroll to position [59, 0]
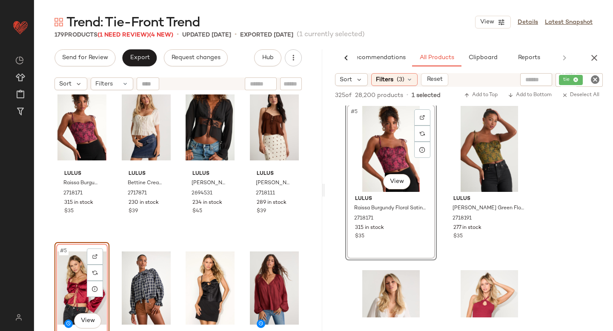
scroll to position [20, 0]
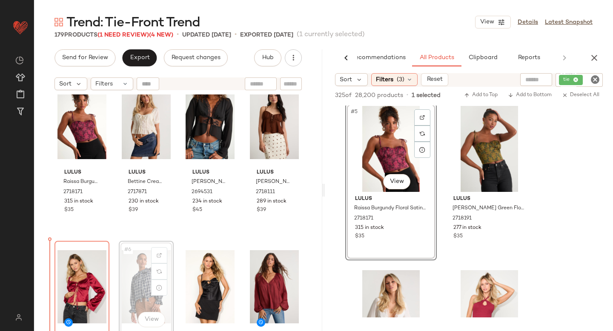
scroll to position [22, 0]
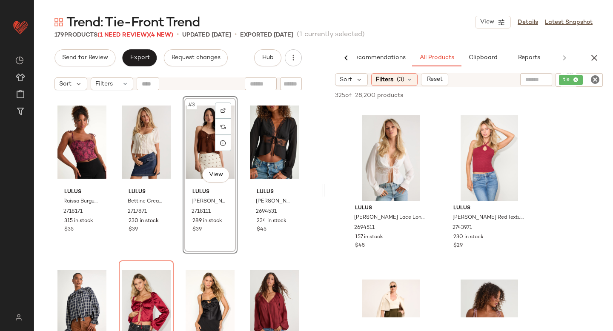
scroll to position [487, 0]
click at [594, 57] on icon "button" at bounding box center [594, 58] width 10 height 10
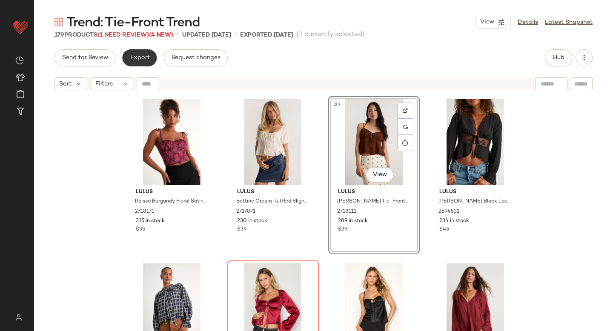
click at [146, 55] on span "Export" at bounding box center [139, 57] width 20 height 7
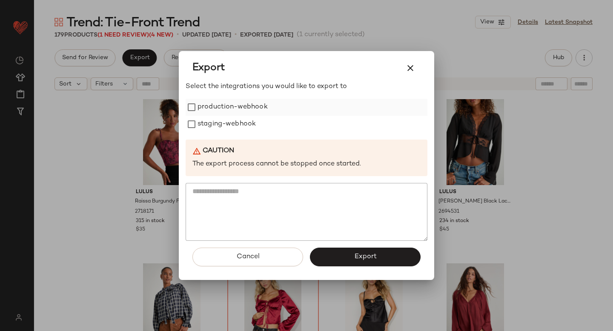
click at [211, 111] on label "production-webhook" at bounding box center [232, 107] width 70 height 17
click at [211, 123] on label "staging-webhook" at bounding box center [226, 124] width 58 height 17
click at [322, 254] on button "Export" at bounding box center [365, 257] width 111 height 19
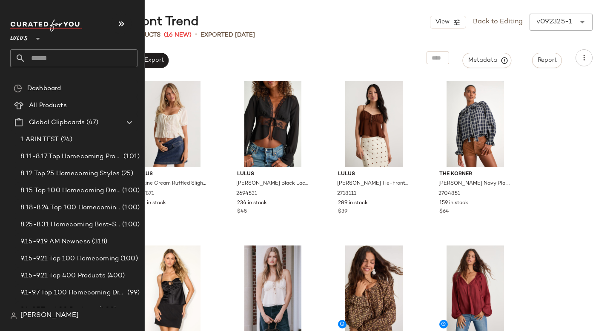
click at [69, 54] on input "text" at bounding box center [82, 58] width 112 height 18
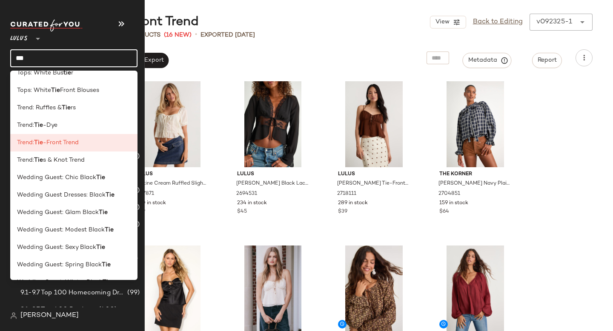
scroll to position [321, 0]
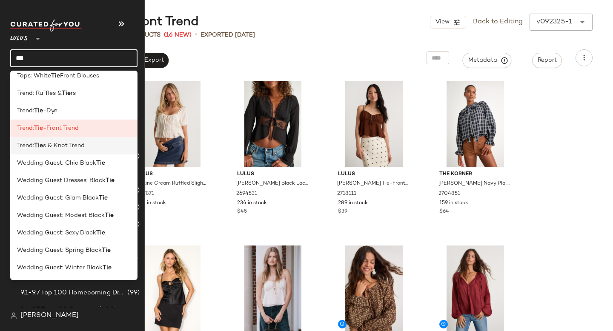
type input "***"
click at [64, 148] on span "s & Knot Trend" at bounding box center [64, 145] width 42 height 9
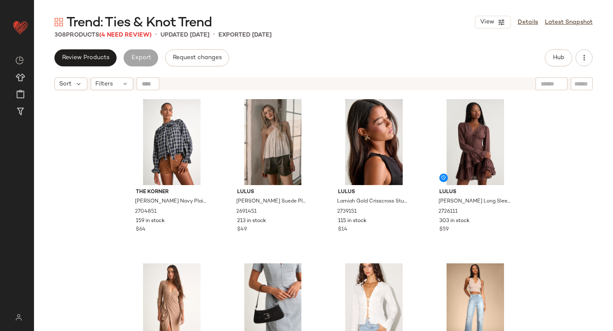
click at [542, 60] on div "Review Products Export Request changes Hub" at bounding box center [323, 57] width 538 height 17
click at [555, 60] on span "Hub" at bounding box center [558, 57] width 12 height 7
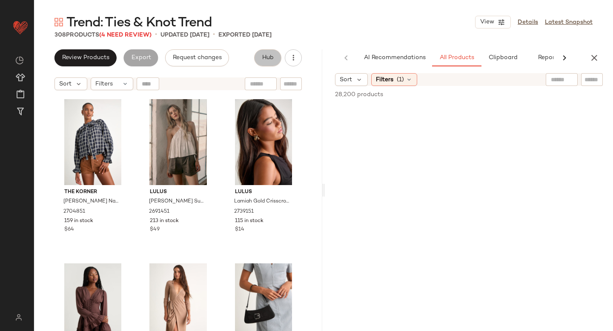
scroll to position [0, 20]
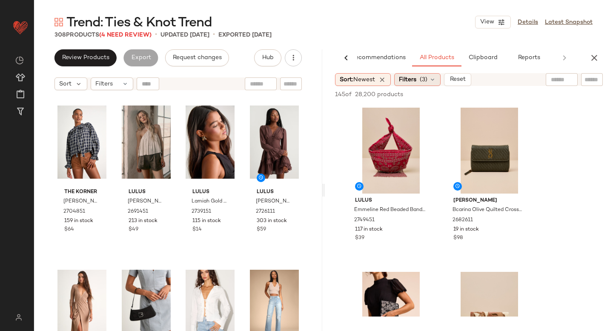
click at [411, 83] on span "Filters" at bounding box center [407, 79] width 17 height 9
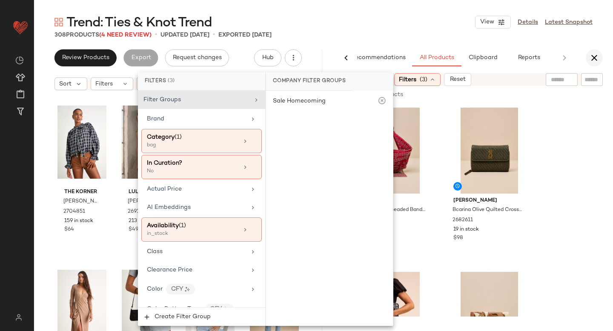
click at [596, 58] on icon "button" at bounding box center [594, 58] width 10 height 10
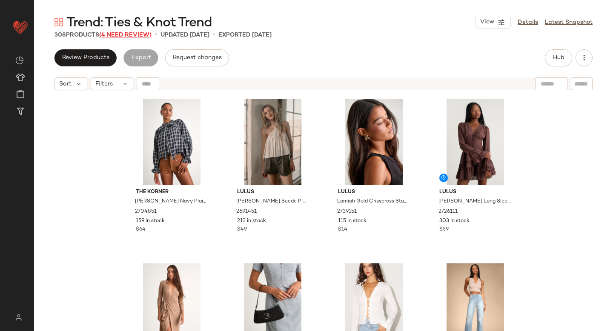
click at [125, 36] on span "(4 Need Review)" at bounding box center [125, 35] width 52 height 6
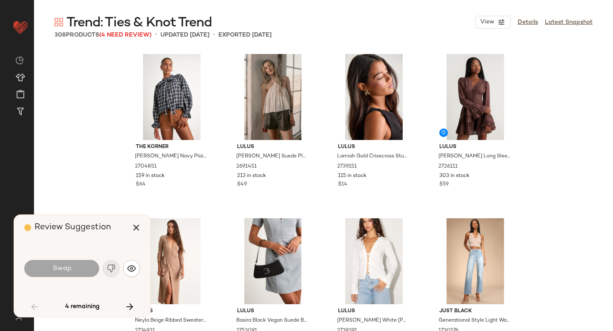
scroll to position [986, 0]
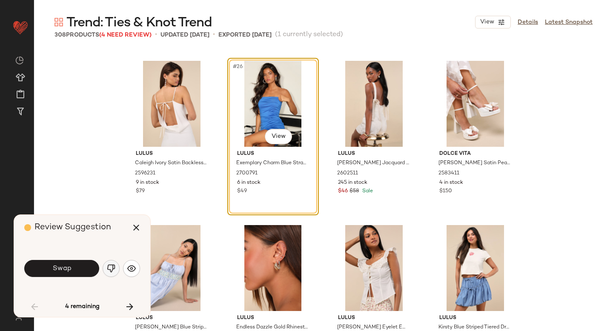
click at [110, 269] on img "button" at bounding box center [111, 268] width 9 height 9
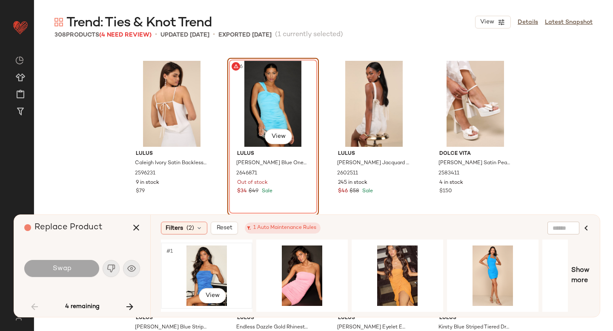
click at [212, 269] on div "#1 View" at bounding box center [207, 276] width 86 height 60
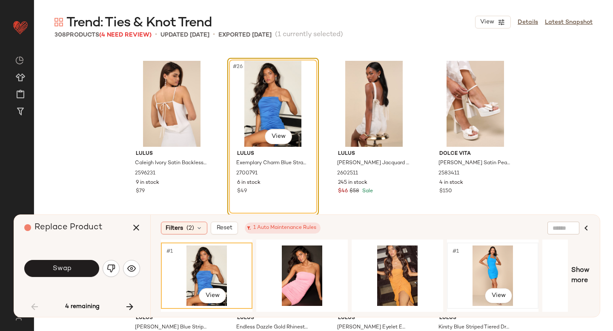
click at [506, 277] on div "#1 View" at bounding box center [493, 276] width 86 height 60
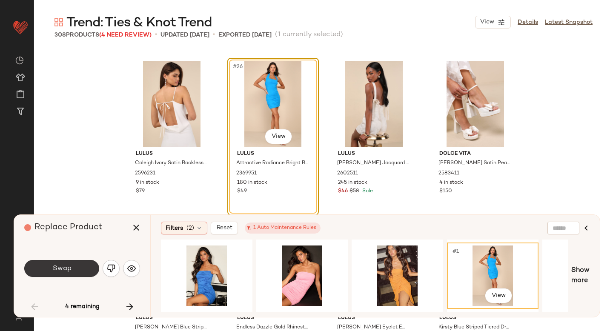
click at [60, 275] on button "Swap" at bounding box center [61, 268] width 75 height 17
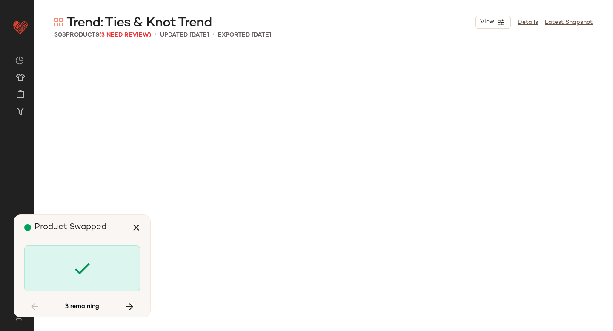
scroll to position [9527, 0]
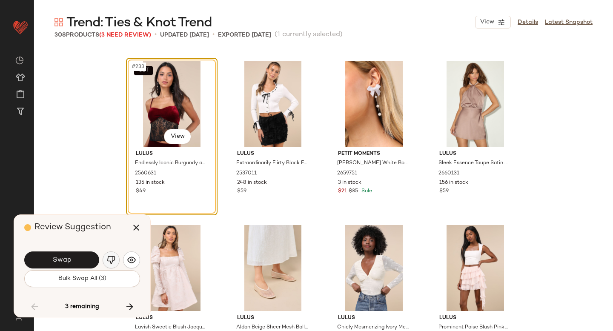
click at [114, 257] on img "button" at bounding box center [111, 260] width 9 height 9
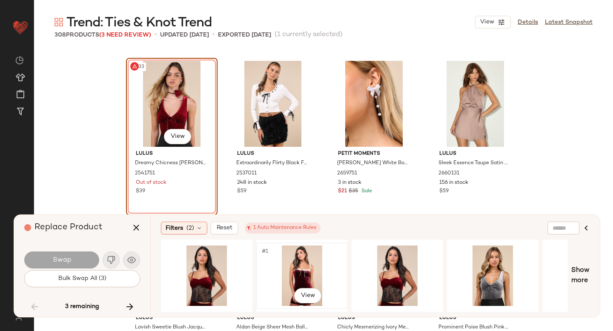
click at [295, 277] on div "#1 View" at bounding box center [302, 276] width 86 height 60
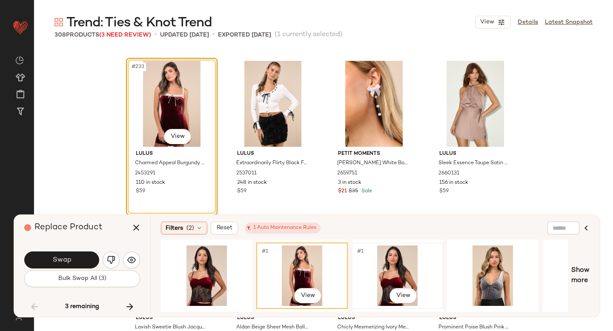
click at [402, 274] on div "#1 View" at bounding box center [397, 276] width 86 height 60
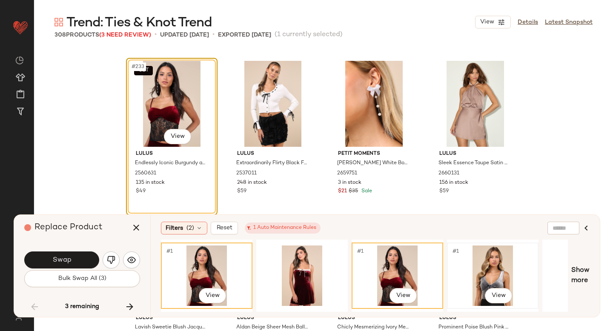
click at [480, 257] on div "#1 View" at bounding box center [493, 276] width 86 height 60
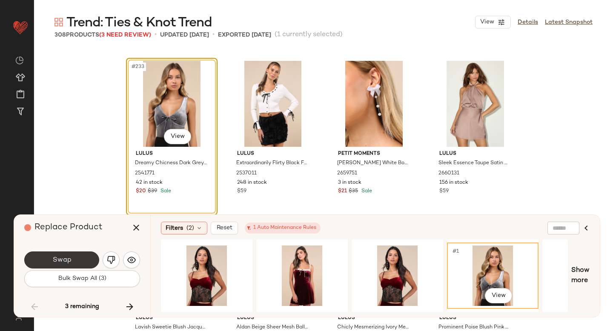
click at [75, 266] on button "Swap" at bounding box center [61, 259] width 75 height 17
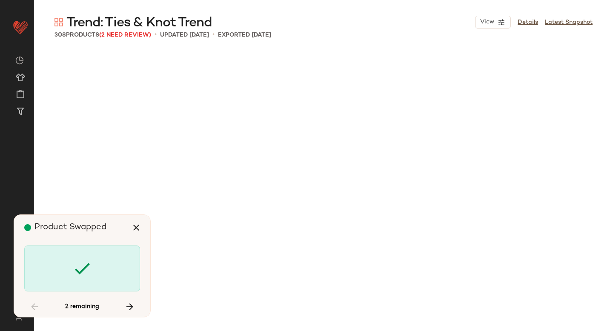
scroll to position [11662, 0]
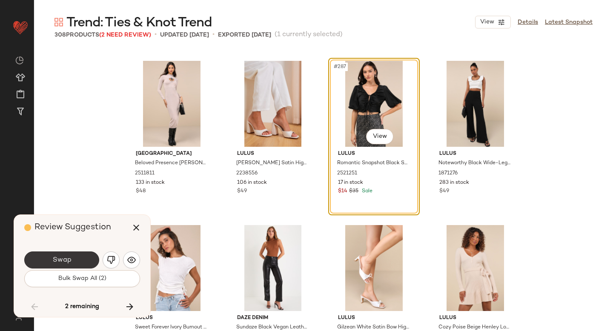
click at [67, 258] on span "Swap" at bounding box center [61, 260] width 19 height 8
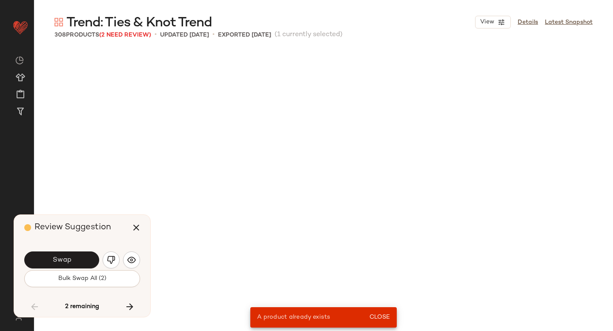
scroll to position [10677, 0]
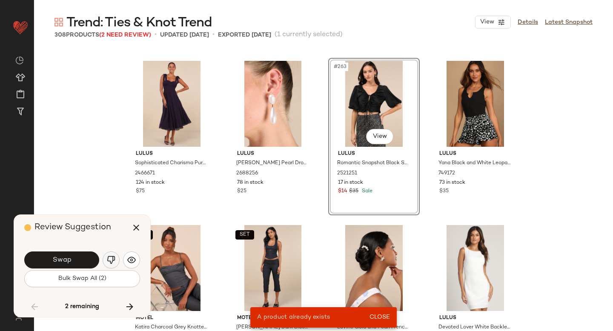
click at [103, 260] on button "button" at bounding box center [111, 259] width 17 height 17
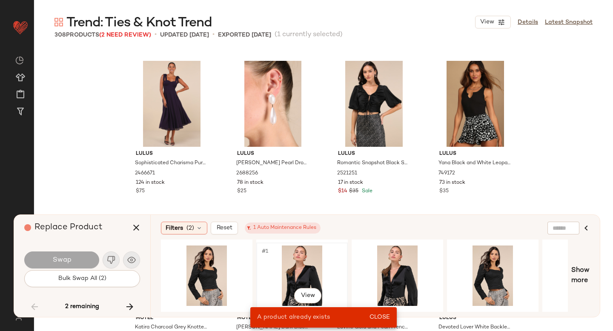
click at [281, 271] on div "#1 View" at bounding box center [302, 276] width 86 height 60
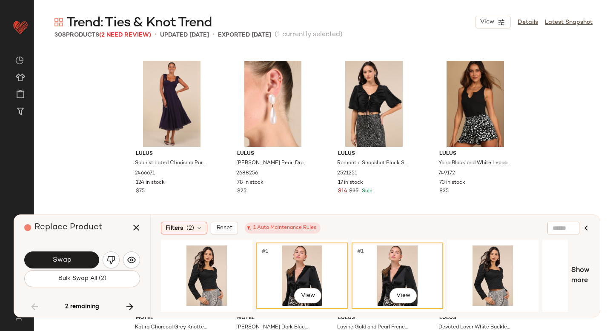
click at [271, 263] on div "#1 View" at bounding box center [302, 276] width 86 height 60
click at [52, 257] on span "Swap" at bounding box center [61, 260] width 19 height 8
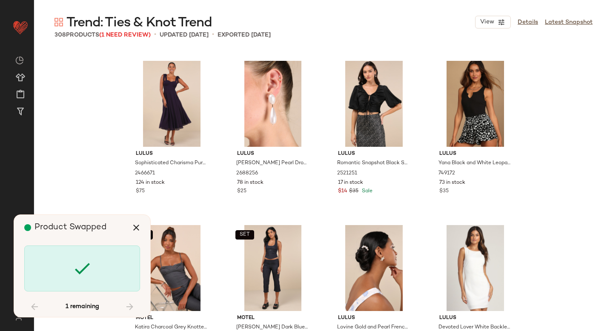
scroll to position [12368, 0]
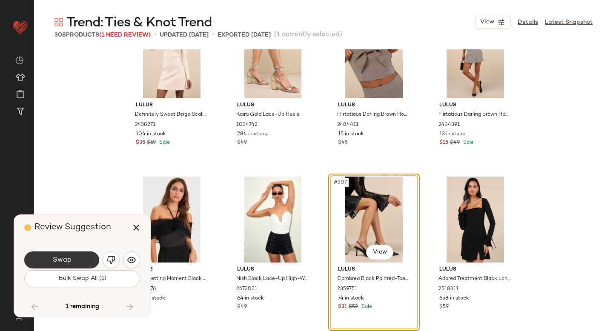
click at [80, 260] on button "Swap" at bounding box center [61, 259] width 75 height 17
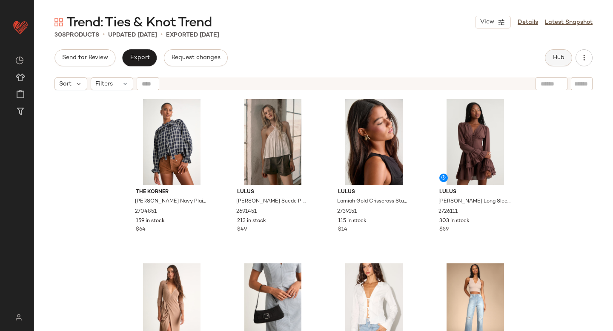
click at [561, 55] on span "Hub" at bounding box center [558, 57] width 12 height 7
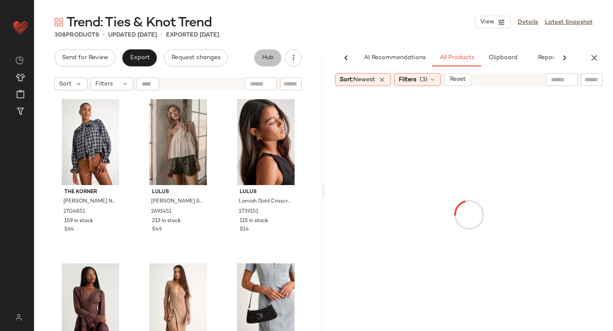
scroll to position [0, 20]
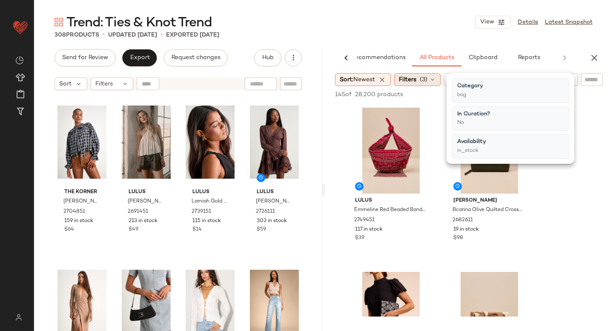
click at [416, 82] on span "Filters" at bounding box center [407, 79] width 17 height 9
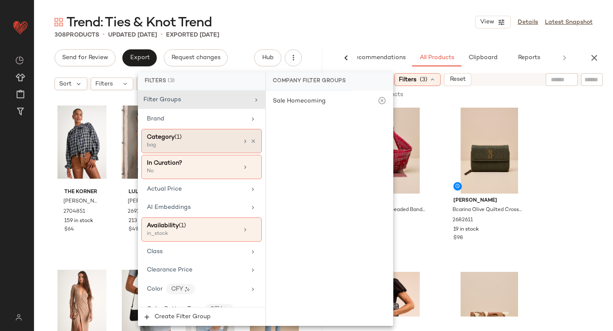
click at [223, 146] on div "bag" at bounding box center [189, 146] width 85 height 8
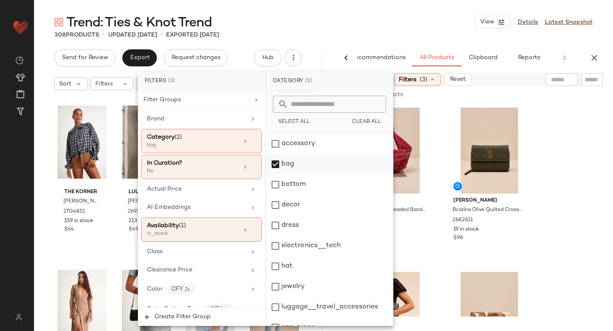
click at [275, 168] on div "bag" at bounding box center [329, 164] width 127 height 20
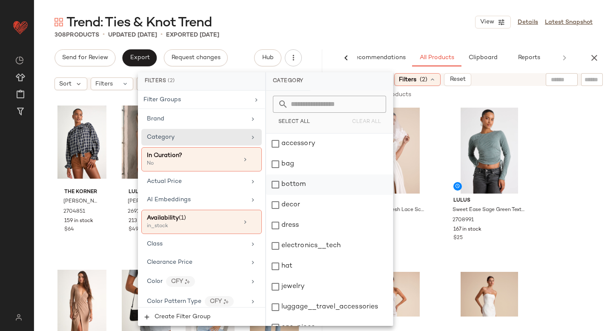
click at [280, 190] on div "bottom" at bounding box center [329, 184] width 127 height 20
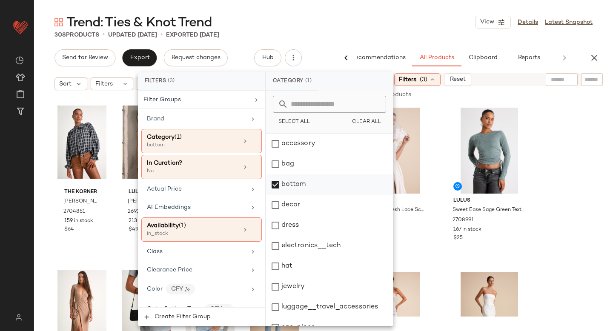
scroll to position [155, 0]
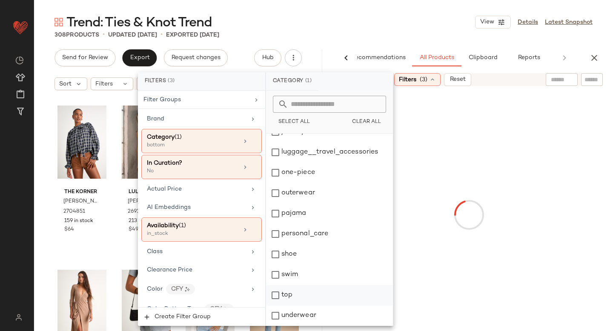
click at [273, 289] on div "top" at bounding box center [329, 295] width 127 height 20
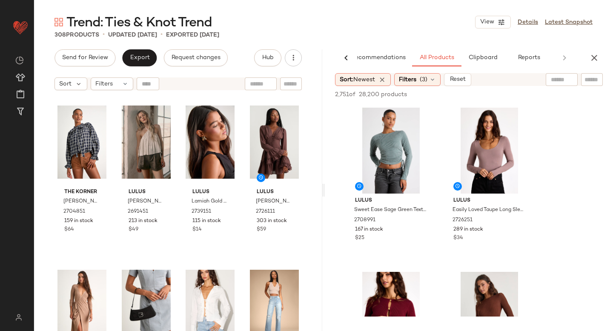
click at [595, 77] on input "text" at bounding box center [591, 79] width 15 height 9
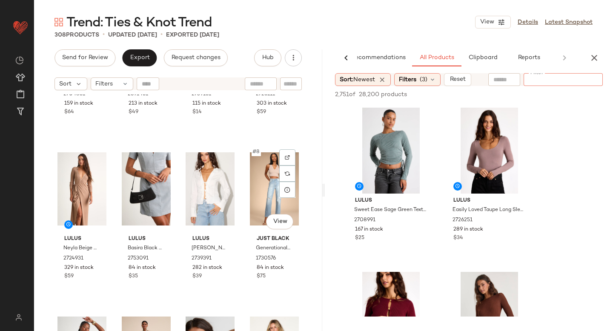
scroll to position [0, 0]
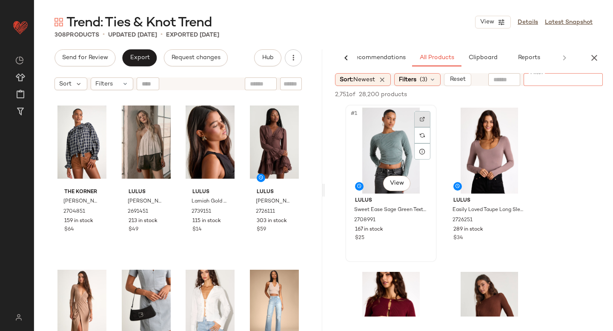
click at [425, 115] on div at bounding box center [422, 119] width 16 height 16
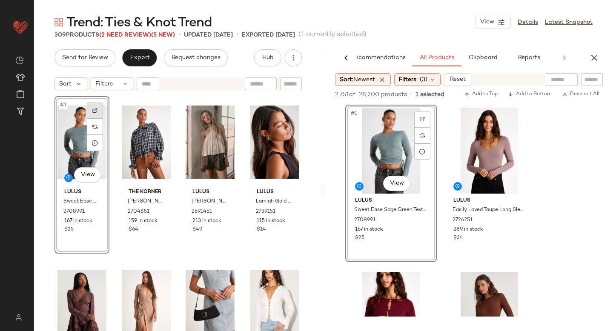
click at [94, 107] on div at bounding box center [95, 111] width 16 height 16
click at [591, 77] on input "text" at bounding box center [591, 79] width 15 height 9
paste input "*******"
type input "*******"
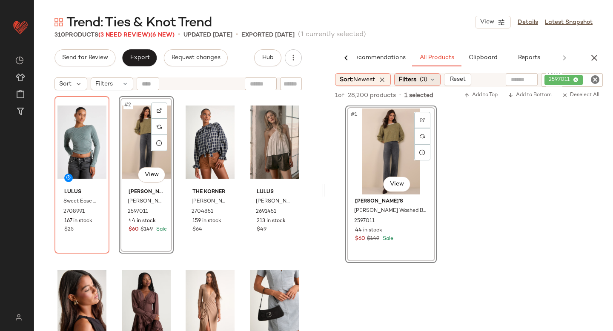
click at [427, 82] on span "(3)" at bounding box center [424, 79] width 8 height 9
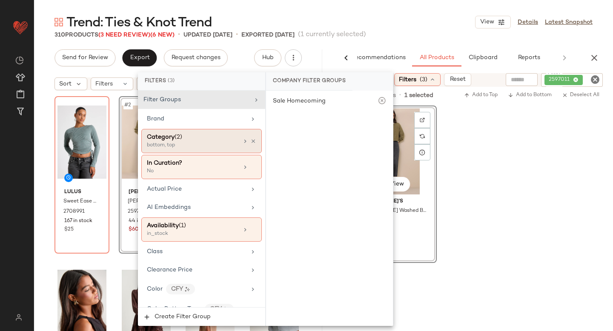
click at [172, 141] on div "Category (2)" at bounding box center [164, 137] width 35 height 9
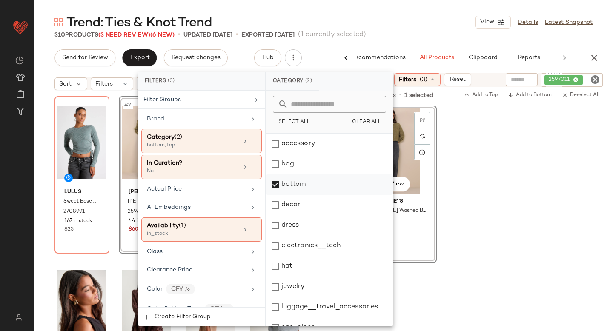
click at [275, 183] on div "bottom" at bounding box center [329, 184] width 127 height 20
click at [280, 225] on div "dress" at bounding box center [329, 225] width 127 height 20
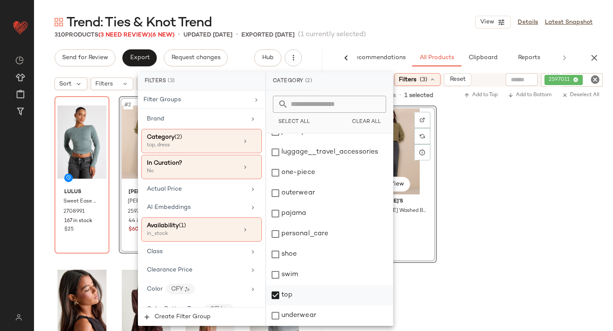
click at [275, 298] on div "top" at bounding box center [329, 295] width 127 height 20
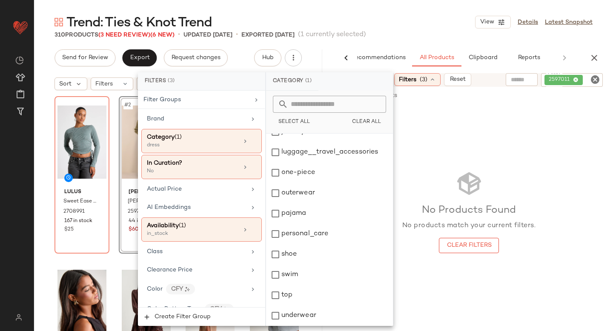
click at [591, 206] on div "No Products Found No products match your current filters. Clear Filters" at bounding box center [469, 212] width 288 height 212
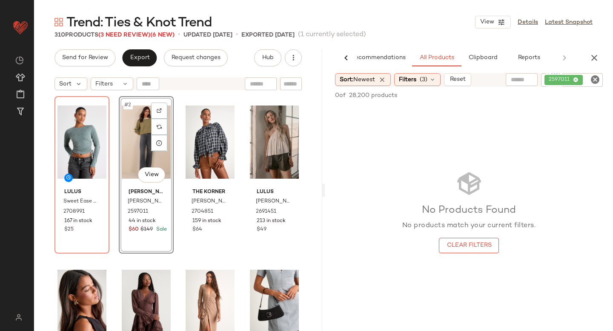
click at [592, 75] on icon "Clear Filter" at bounding box center [595, 79] width 10 height 10
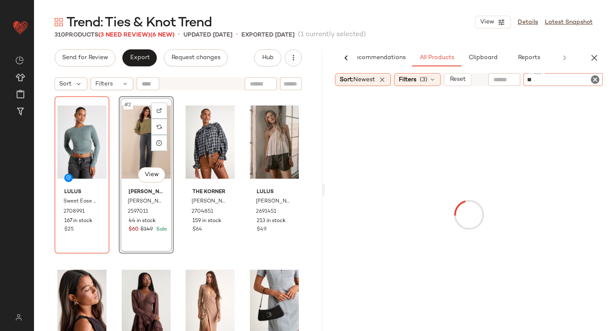
type input "***"
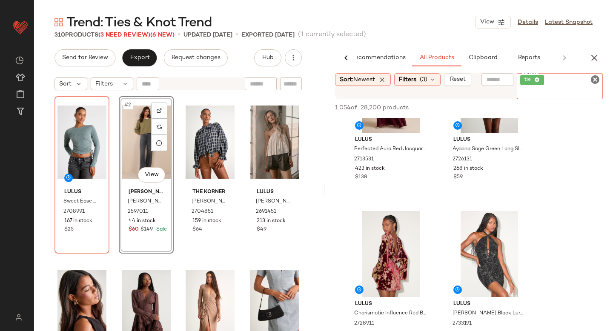
scroll to position [131, 0]
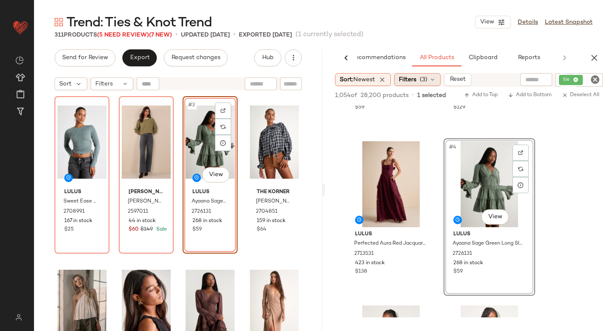
click at [419, 82] on div "Filters (3)" at bounding box center [417, 79] width 46 height 13
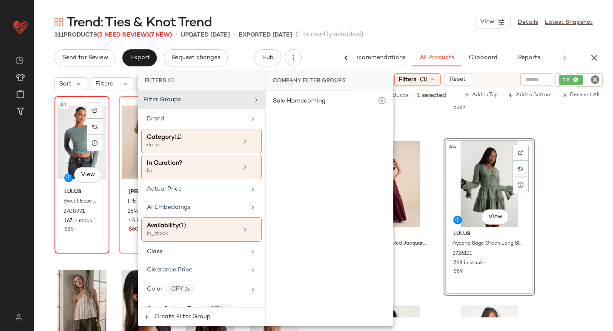
click at [104, 209] on div "Lulus Sweet Ease Sage Green Textured Ribbed Ruched Long Sleeve Top 2708991 167 …" at bounding box center [81, 209] width 49 height 49
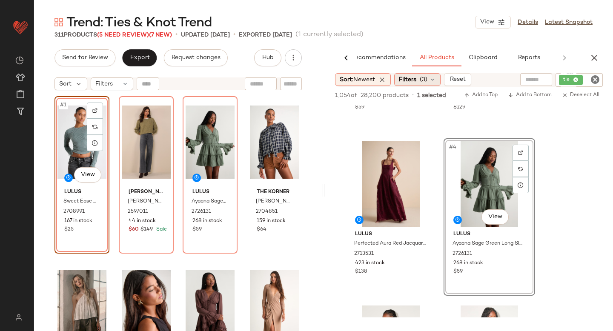
click at [406, 82] on span "Filters" at bounding box center [407, 79] width 17 height 9
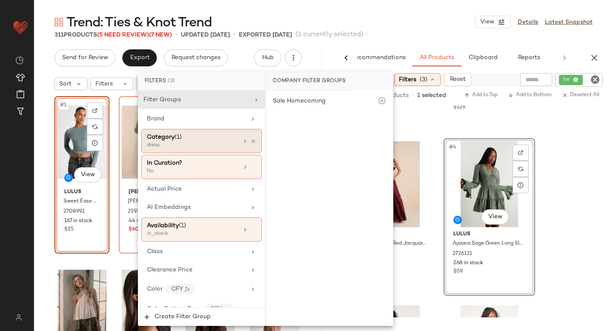
click at [164, 141] on div "Category (1)" at bounding box center [164, 137] width 35 height 9
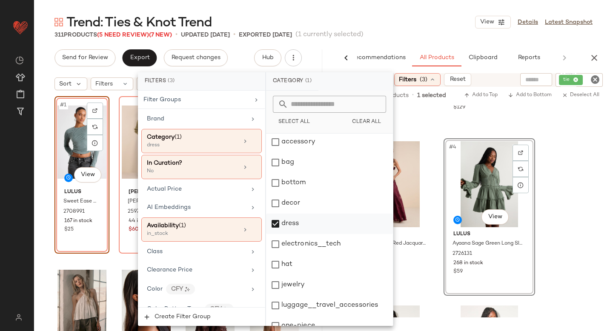
click at [278, 222] on div "dress" at bounding box center [329, 224] width 127 height 20
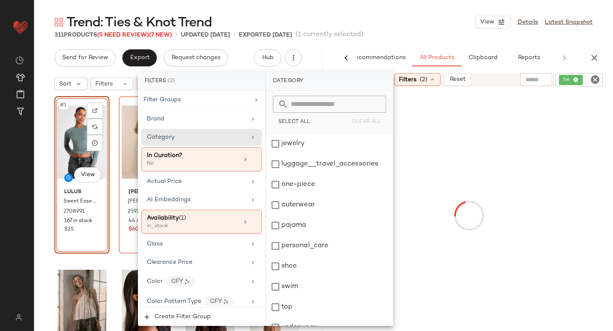
scroll to position [155, 0]
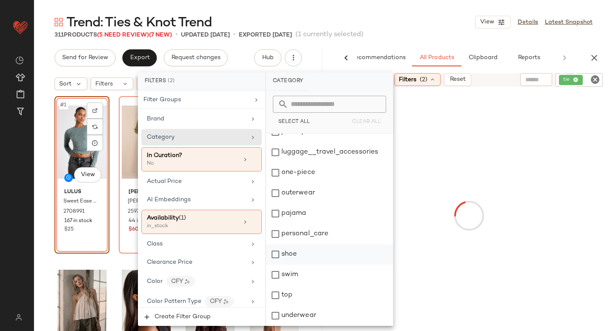
click at [276, 260] on div "shoe" at bounding box center [329, 254] width 127 height 20
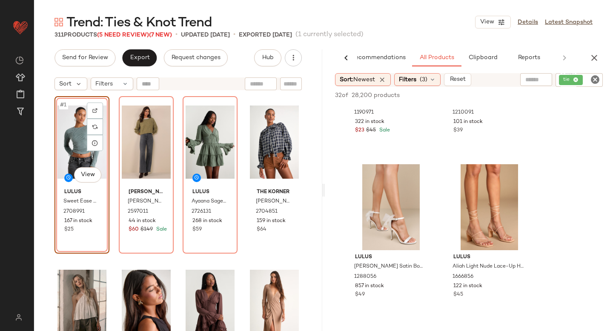
scroll to position [1453, 0]
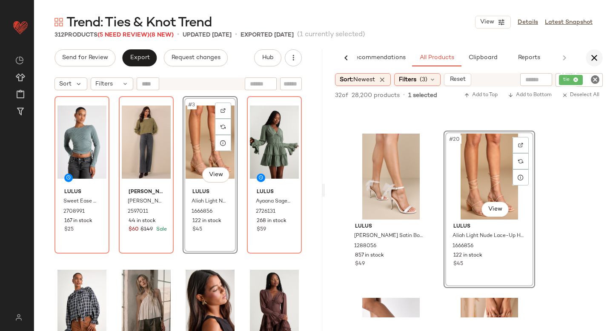
click at [596, 58] on icon "button" at bounding box center [594, 58] width 10 height 10
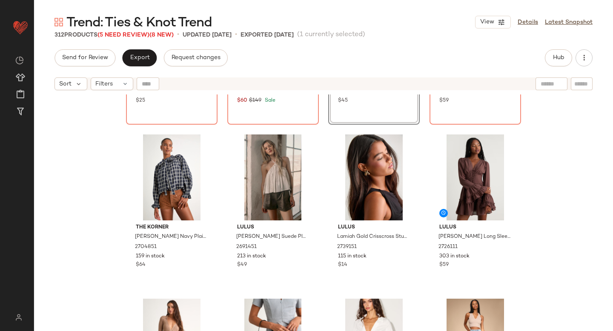
scroll to position [0, 0]
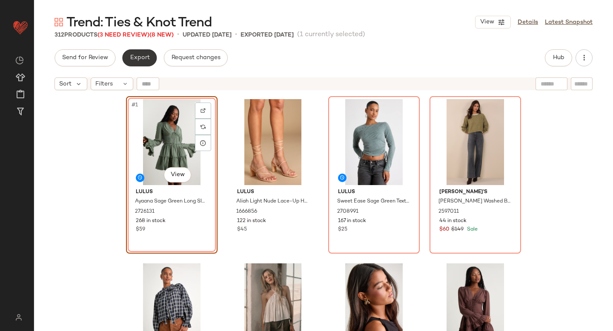
click at [137, 60] on span "Export" at bounding box center [139, 57] width 20 height 7
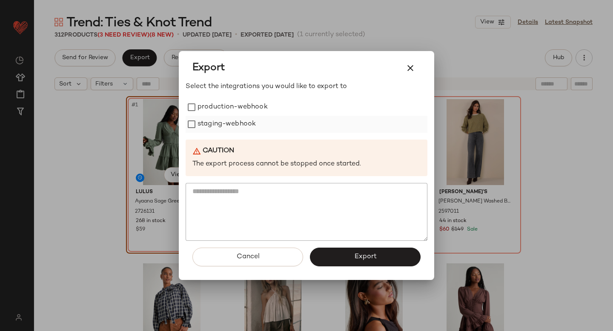
click at [233, 120] on label "staging-webhook" at bounding box center [226, 124] width 58 height 17
click at [229, 111] on label "production-webhook" at bounding box center [232, 107] width 70 height 17
click at [368, 256] on span "Export" at bounding box center [365, 257] width 23 height 8
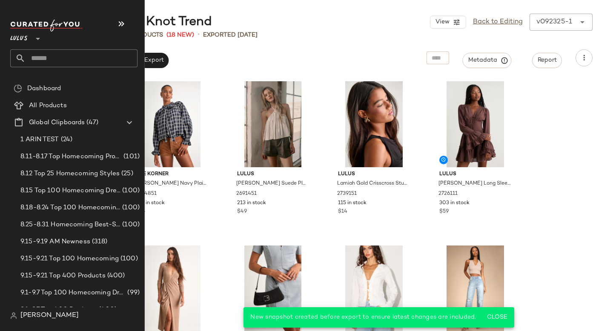
click at [39, 60] on input "text" at bounding box center [82, 58] width 112 height 18
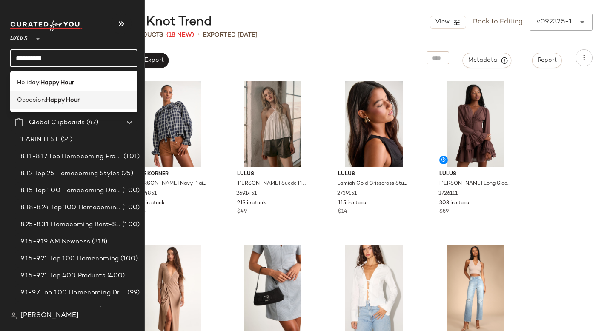
type input "**********"
click at [27, 95] on div "Occasion: Happy Hour" at bounding box center [73, 99] width 127 height 17
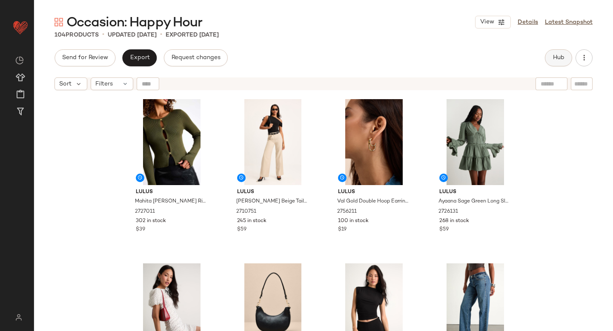
click at [553, 61] on button "Hub" at bounding box center [558, 57] width 27 height 17
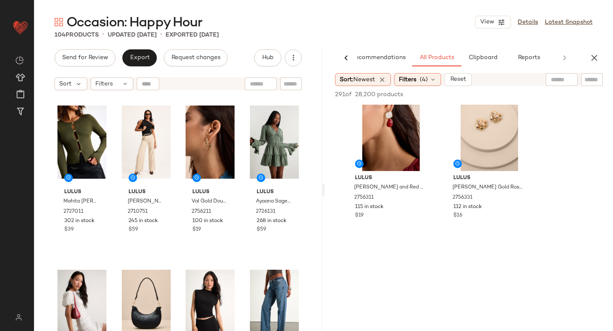
scroll to position [1020, 0]
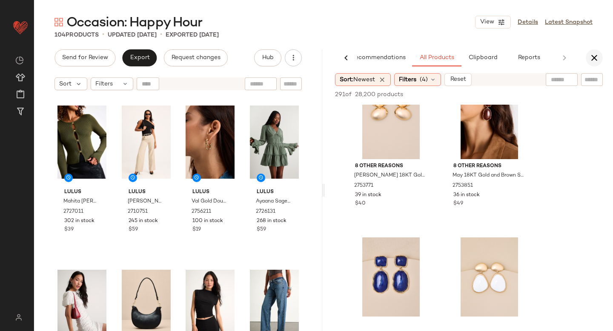
click at [599, 58] on icon "button" at bounding box center [594, 58] width 10 height 10
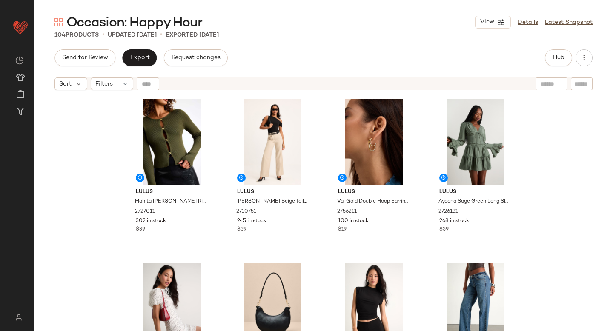
click at [542, 63] on div "Send for Review Export Request changes Hub" at bounding box center [323, 57] width 538 height 17
click at [552, 59] on span "Hub" at bounding box center [558, 57] width 12 height 7
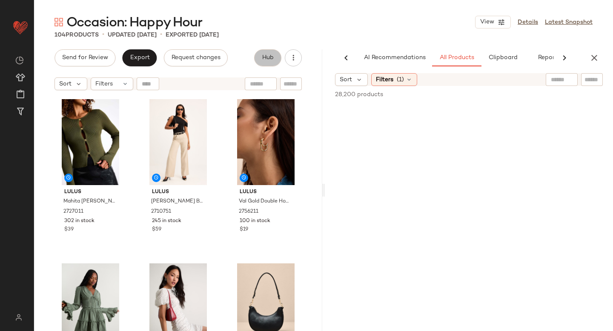
scroll to position [0, 20]
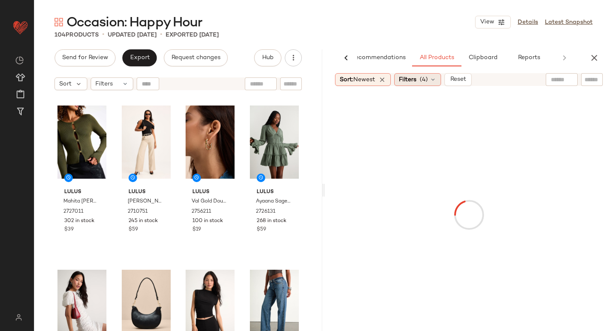
click at [430, 78] on div "Filters (4)" at bounding box center [417, 79] width 47 height 13
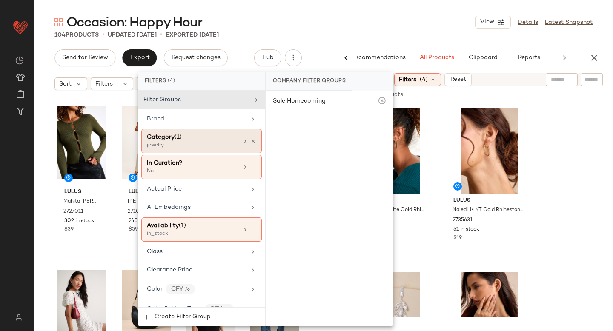
click at [220, 146] on div "jewelry" at bounding box center [189, 146] width 85 height 8
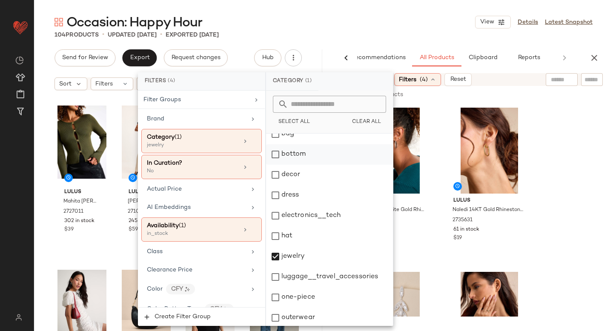
scroll to position [29, 0]
click at [277, 152] on div "bottom" at bounding box center [329, 155] width 127 height 20
click at [277, 258] on div "jewelry" at bounding box center [329, 257] width 127 height 20
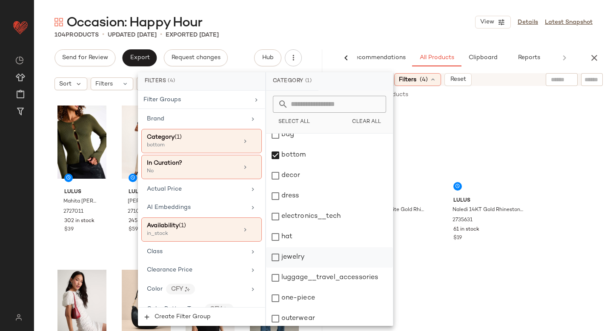
scroll to position [155, 0]
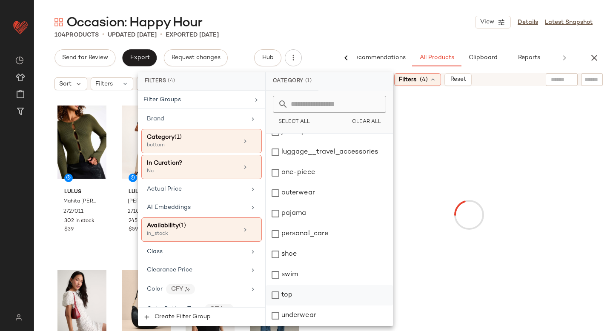
click at [274, 294] on div "top" at bounding box center [329, 295] width 127 height 20
click at [554, 198] on div at bounding box center [468, 215] width 285 height 254
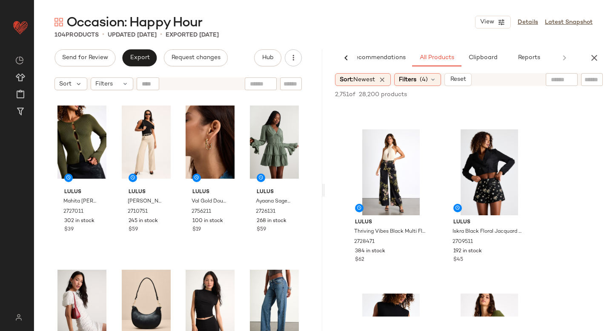
scroll to position [2935, 0]
click at [416, 140] on div at bounding box center [422, 140] width 16 height 16
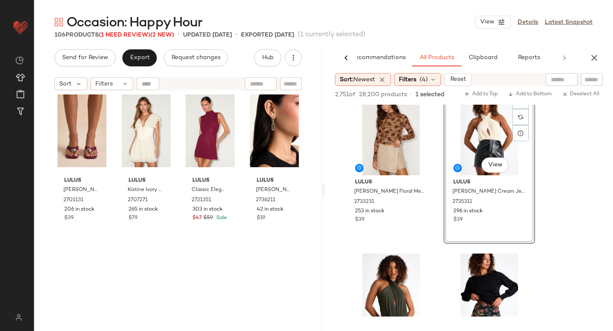
scroll to position [0, 0]
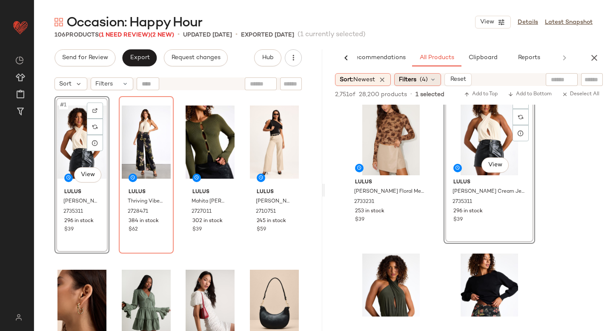
click at [432, 76] on div "Filters (4)" at bounding box center [417, 79] width 47 height 13
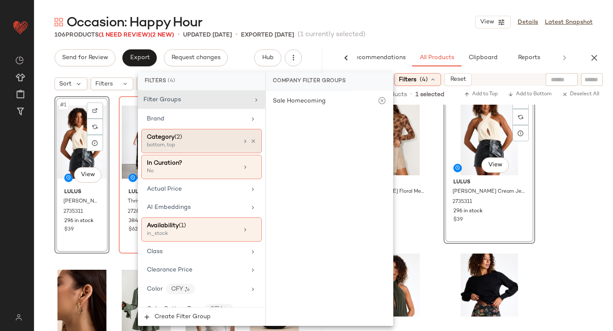
click at [223, 143] on div "bottom, top" at bounding box center [189, 146] width 85 height 8
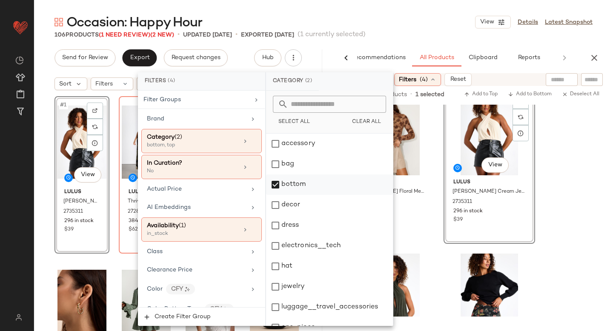
click at [281, 183] on div "bottom" at bounding box center [329, 184] width 127 height 20
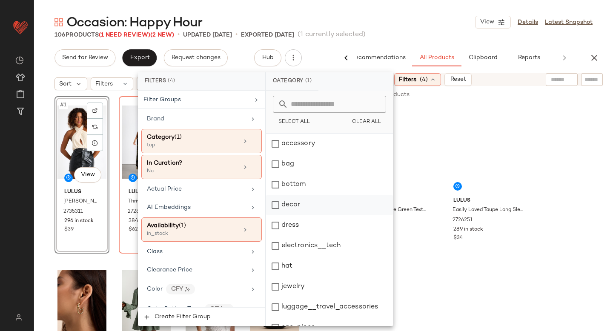
scroll to position [11, 0]
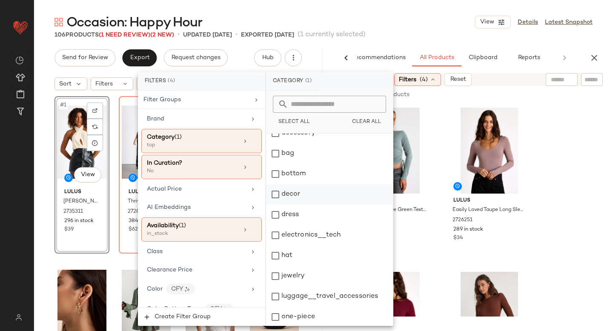
click at [275, 213] on div "dress" at bounding box center [329, 215] width 127 height 20
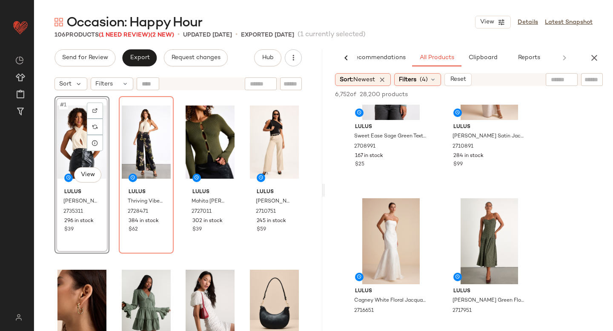
scroll to position [81, 0]
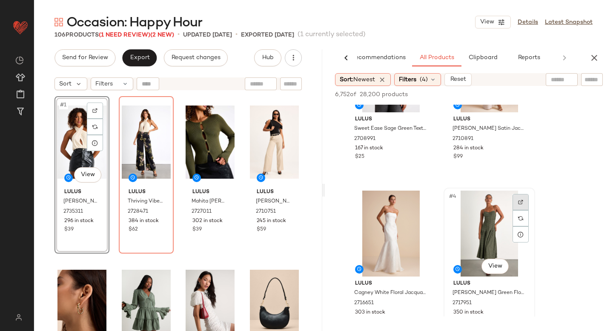
click at [522, 197] on div at bounding box center [520, 202] width 16 height 16
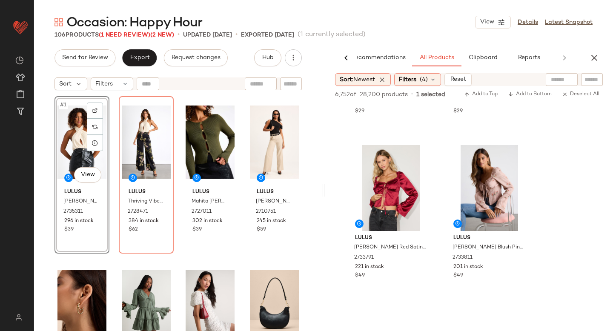
scroll to position [909, 0]
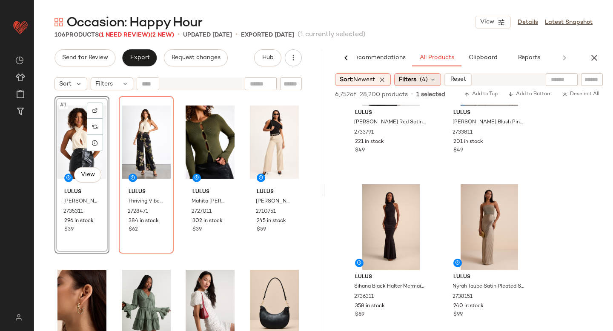
click at [426, 76] on span "(4)" at bounding box center [424, 79] width 8 height 9
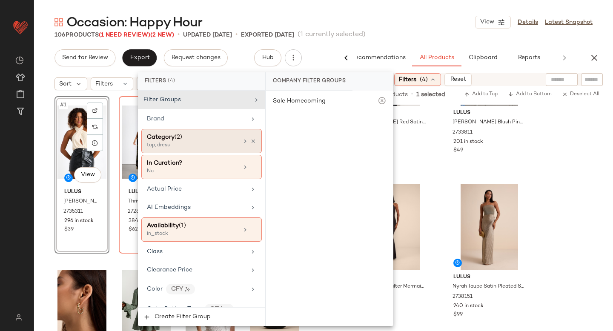
click at [207, 143] on div "top, dress" at bounding box center [189, 146] width 85 height 8
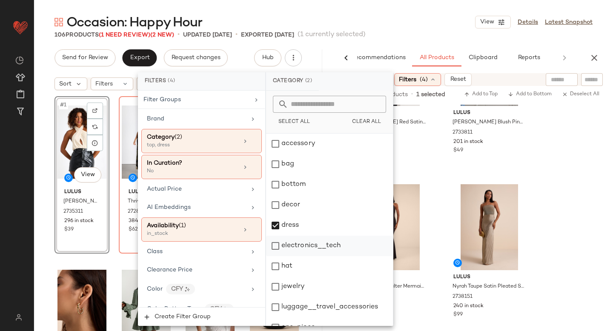
scroll to position [155, 0]
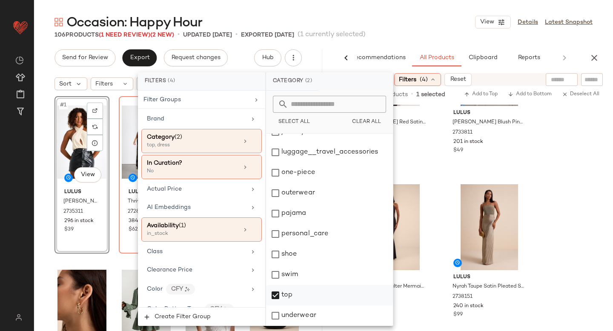
click at [272, 292] on div "top" at bounding box center [329, 295] width 127 height 20
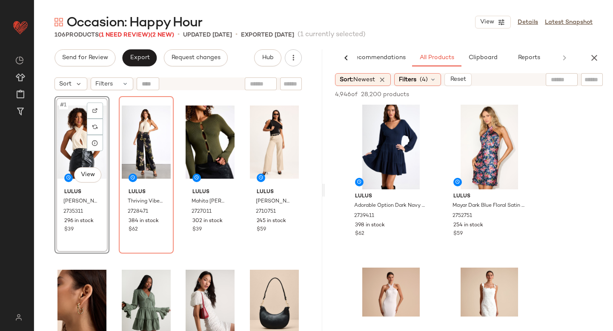
scroll to position [651, 0]
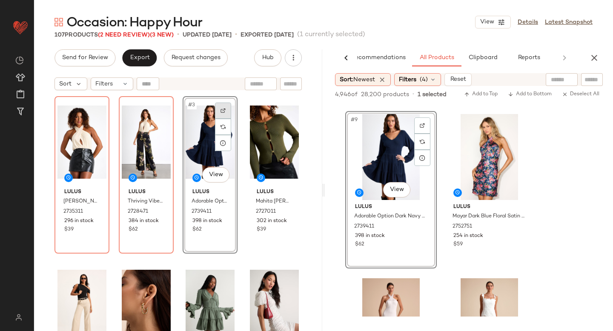
click at [225, 107] on div at bounding box center [223, 111] width 16 height 16
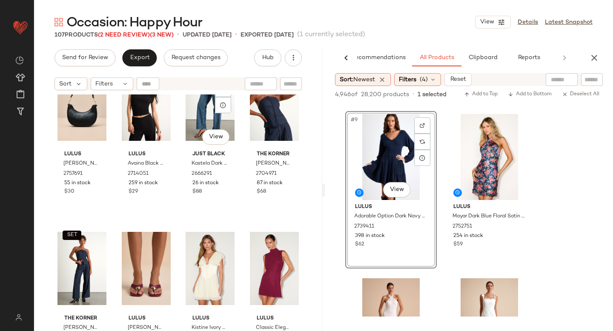
scroll to position [0, 0]
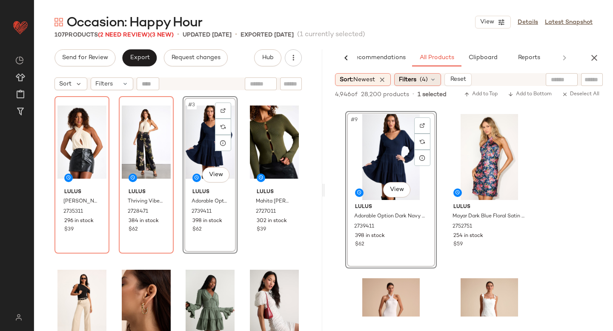
click at [431, 77] on div "Filters (4)" at bounding box center [417, 79] width 47 height 13
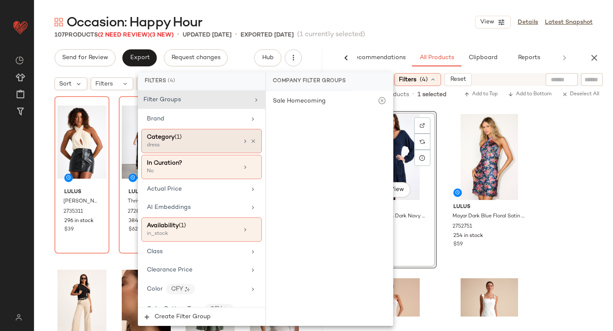
click at [207, 138] on div "Category (1)" at bounding box center [192, 137] width 91 height 9
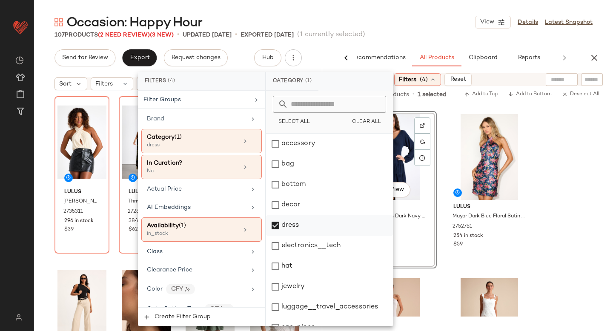
click at [271, 223] on div "dress" at bounding box center [329, 225] width 127 height 20
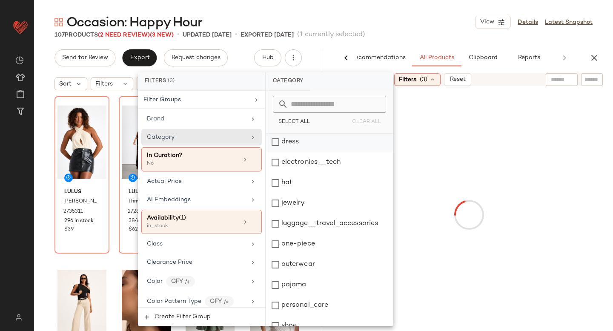
scroll to position [155, 0]
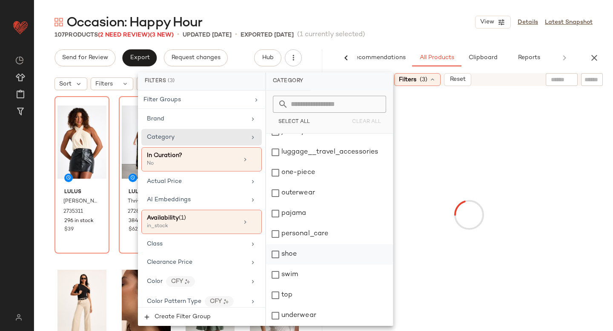
click at [280, 254] on div "shoe" at bounding box center [329, 254] width 127 height 20
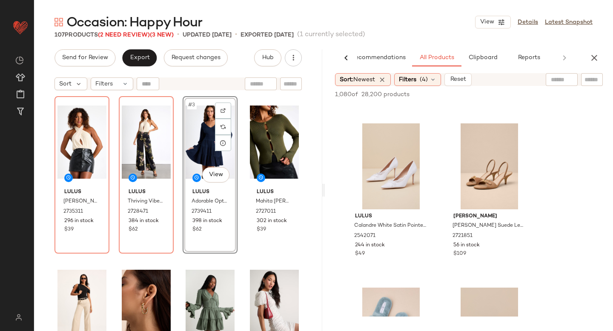
scroll to position [2134, 0]
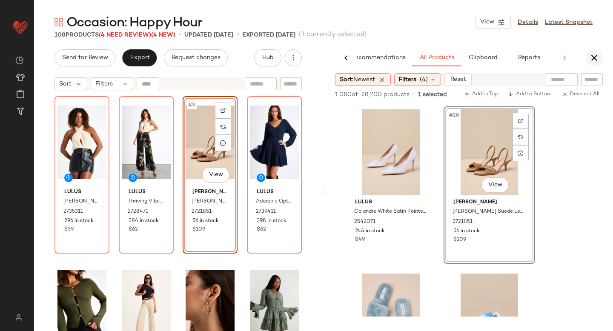
click at [592, 58] on icon "button" at bounding box center [594, 58] width 10 height 10
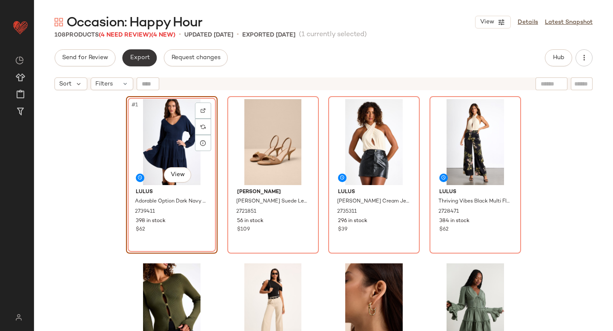
click at [143, 62] on button "Export" at bounding box center [139, 57] width 34 height 17
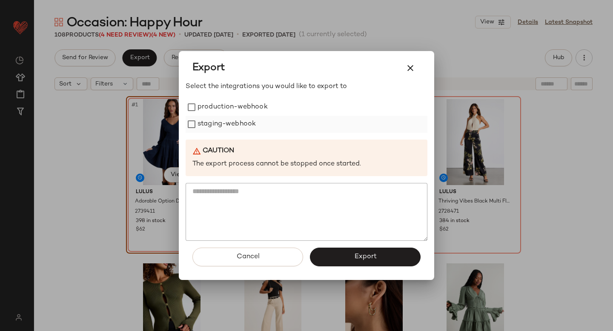
click at [211, 117] on label "staging-webhook" at bounding box center [226, 124] width 58 height 17
click at [209, 105] on label "production-webhook" at bounding box center [232, 107] width 70 height 17
click at [344, 255] on button "Export" at bounding box center [365, 257] width 111 height 19
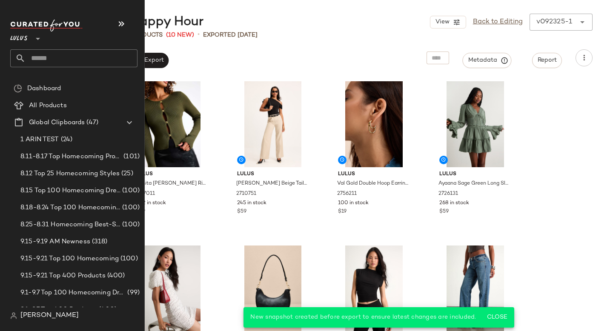
click at [100, 58] on input "text" at bounding box center [82, 58] width 112 height 18
type input "******"
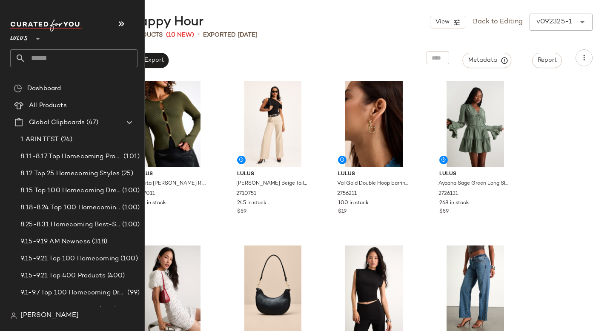
click at [66, 57] on input "text" at bounding box center [82, 58] width 112 height 18
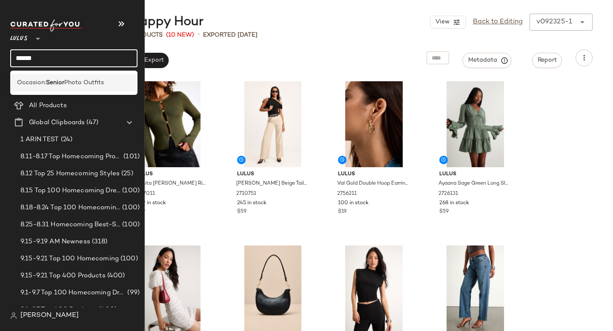
type input "******"
click at [58, 74] on div "Occasion: Senior Photo Outfits" at bounding box center [73, 82] width 127 height 17
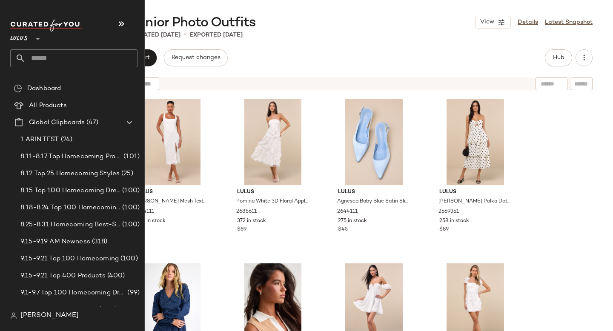
click at [83, 56] on input "text" at bounding box center [82, 58] width 112 height 18
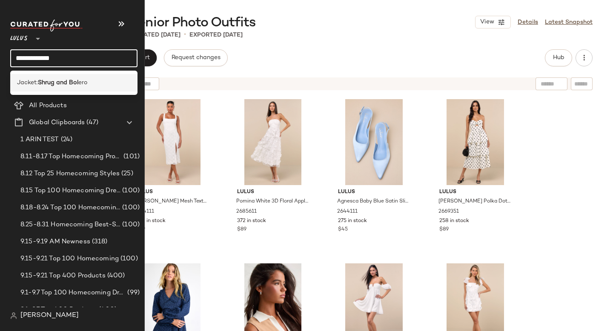
type input "**********"
click at [76, 77] on div "Jacket: Shrug and Bol ero" at bounding box center [73, 82] width 127 height 17
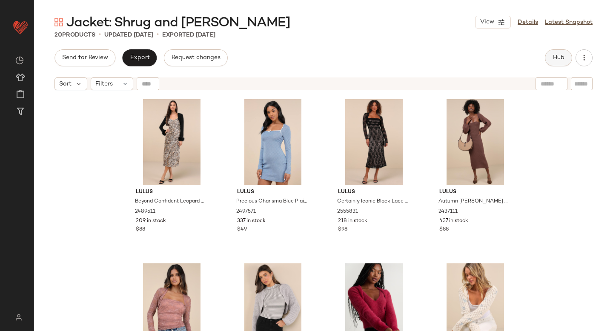
click at [565, 52] on button "Hub" at bounding box center [558, 57] width 27 height 17
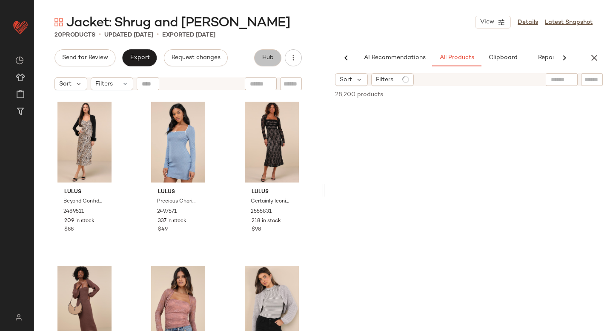
scroll to position [0, 20]
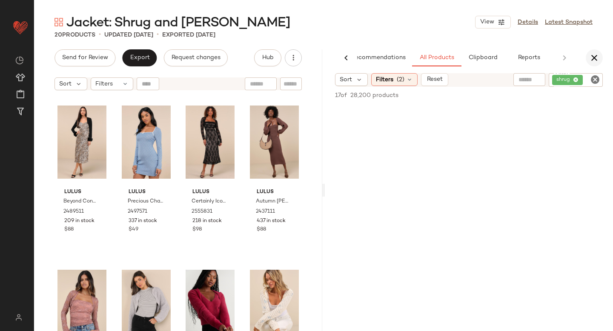
click at [597, 59] on icon "button" at bounding box center [594, 58] width 10 height 10
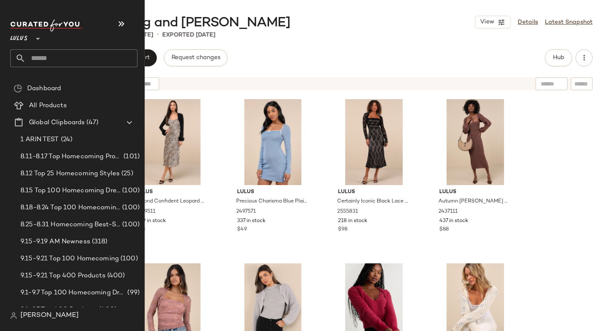
click at [67, 56] on input "text" at bounding box center [82, 58] width 112 height 18
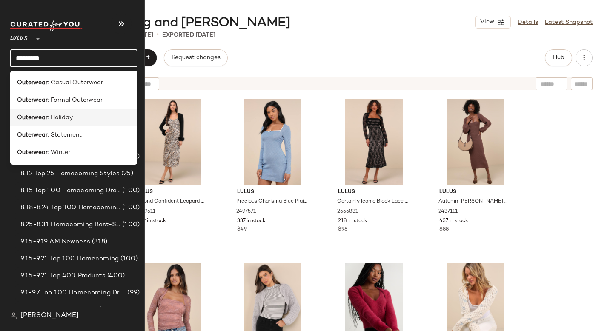
type input "*********"
click at [71, 120] on span ": Holiday" at bounding box center [60, 117] width 25 height 9
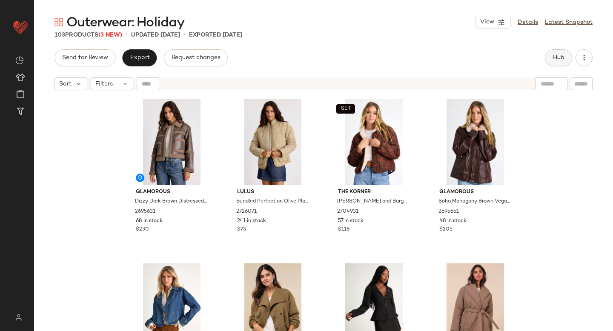
click at [555, 55] on span "Hub" at bounding box center [558, 57] width 12 height 7
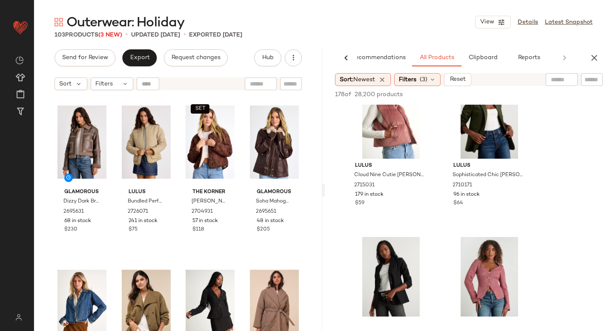
scroll to position [831, 0]
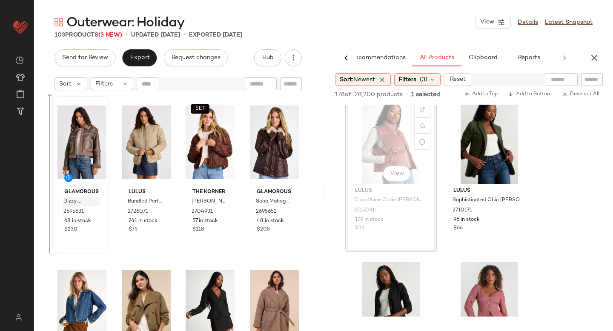
drag, startPoint x: 379, startPoint y: 129, endPoint x: 64, endPoint y: 200, distance: 323.0
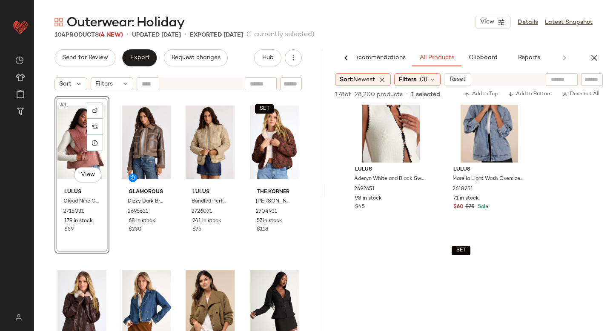
scroll to position [1718, 0]
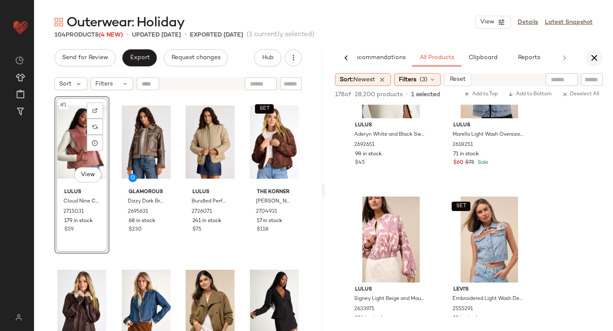
click at [599, 58] on button "button" at bounding box center [594, 57] width 17 height 17
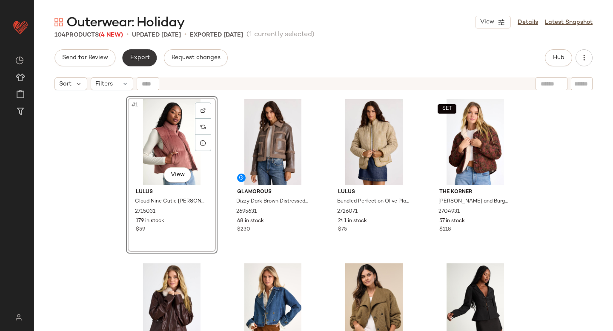
click at [150, 56] on button "Export" at bounding box center [139, 57] width 34 height 17
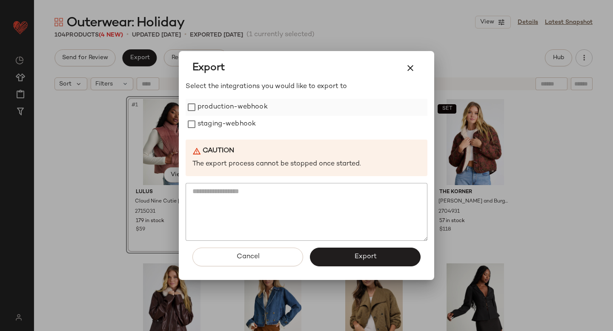
click at [240, 105] on label "production-webhook" at bounding box center [232, 107] width 70 height 17
click at [236, 123] on label "staging-webhook" at bounding box center [226, 124] width 58 height 17
click at [331, 257] on button "Export" at bounding box center [365, 257] width 111 height 19
